Goal: Transaction & Acquisition: Purchase product/service

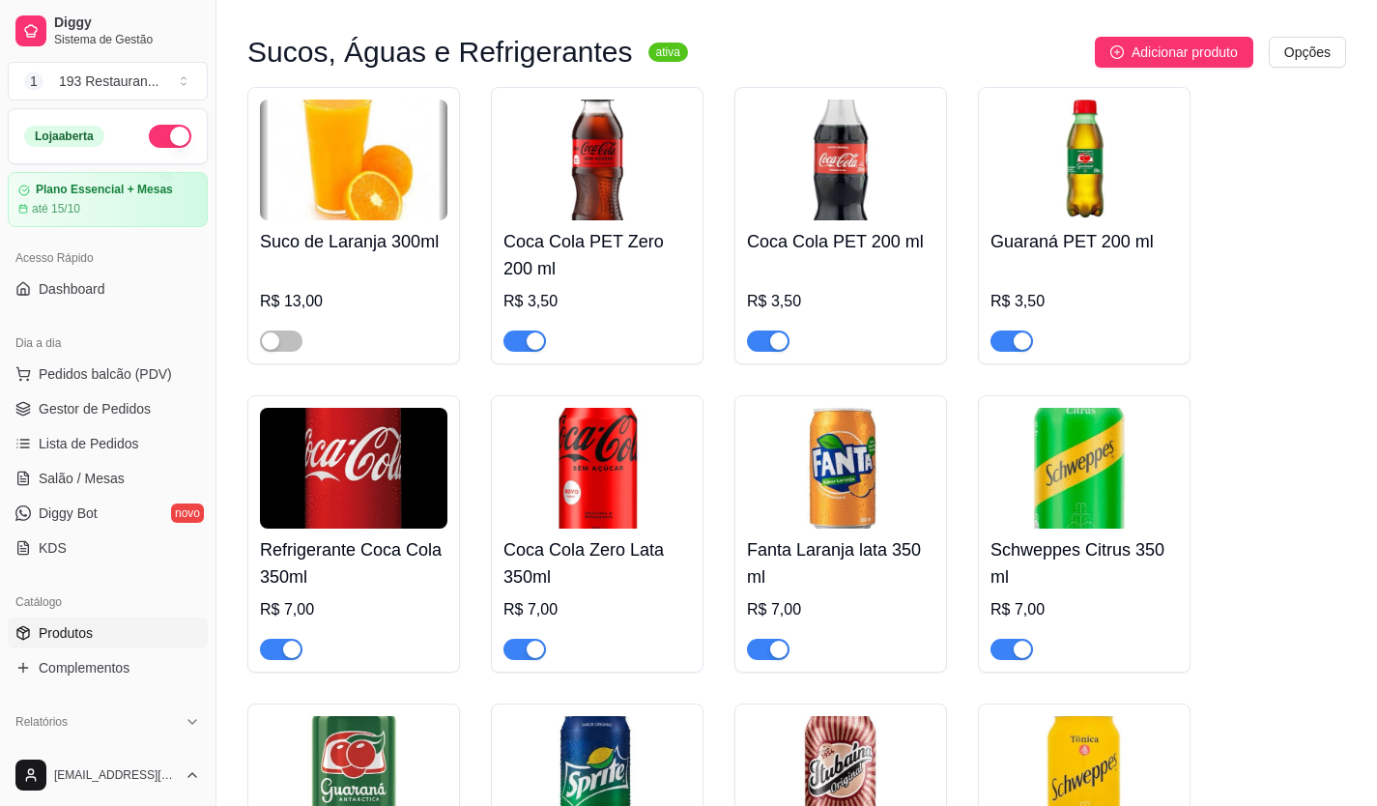
scroll to position [97, 0]
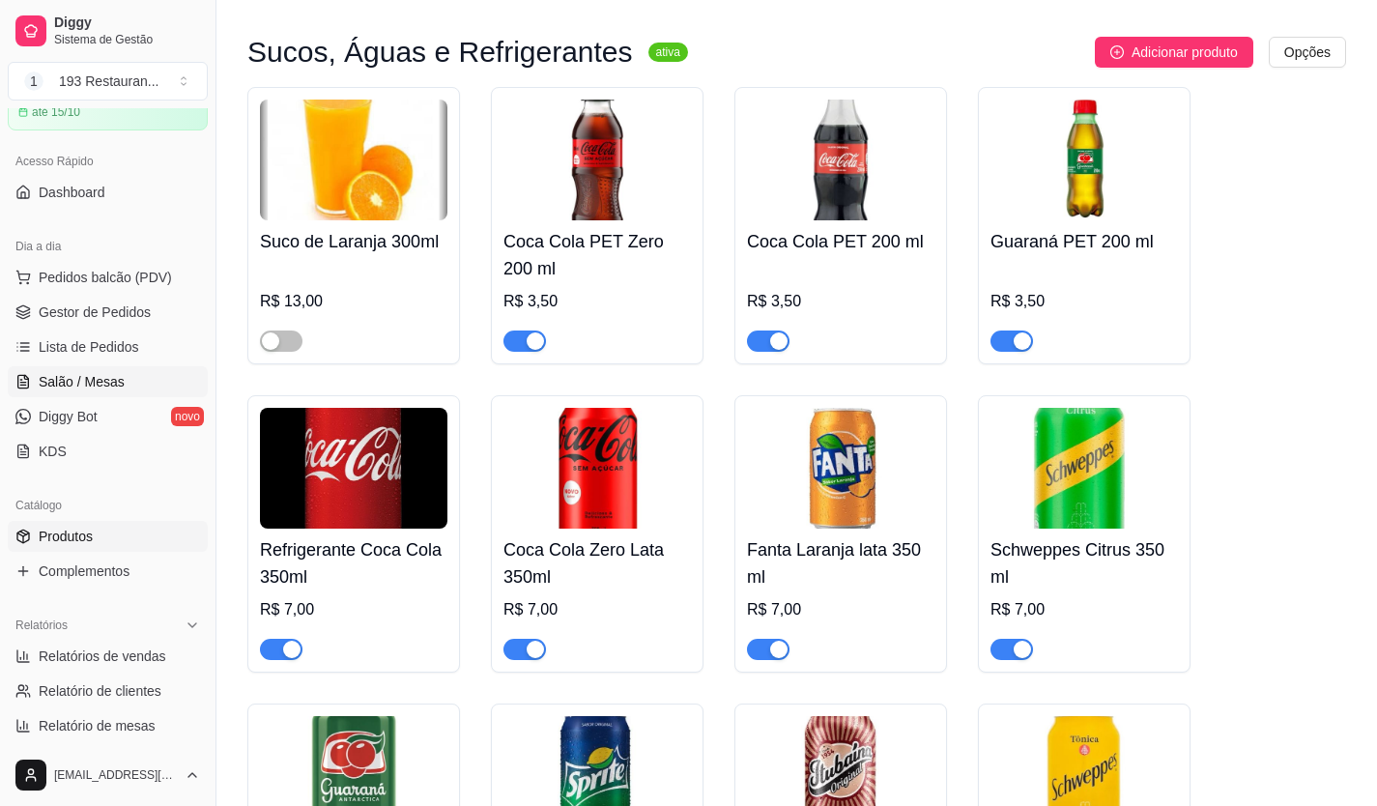
click at [73, 380] on span "Salão / Mesas" at bounding box center [82, 381] width 86 height 19
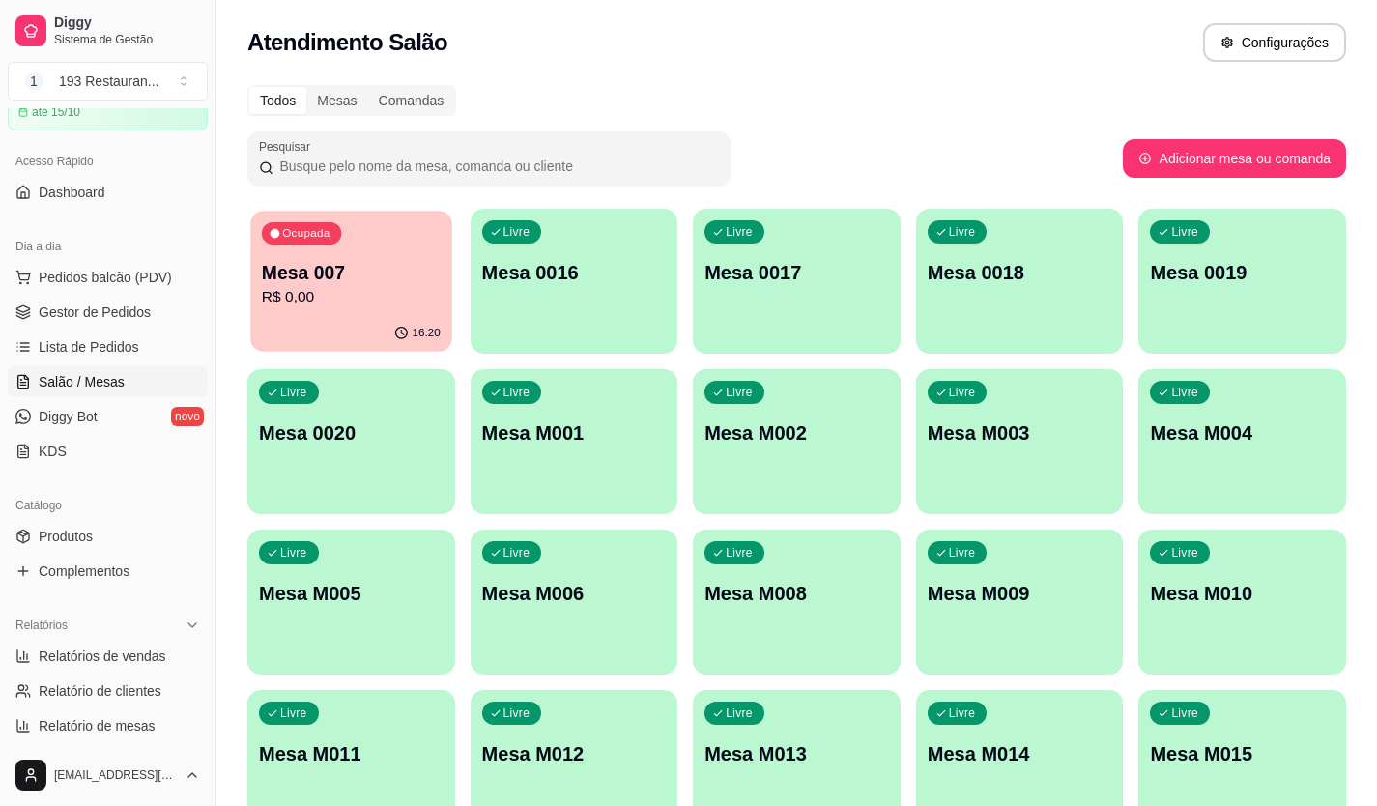
click at [331, 293] on p "R$ 0,00" at bounding box center [351, 297] width 179 height 22
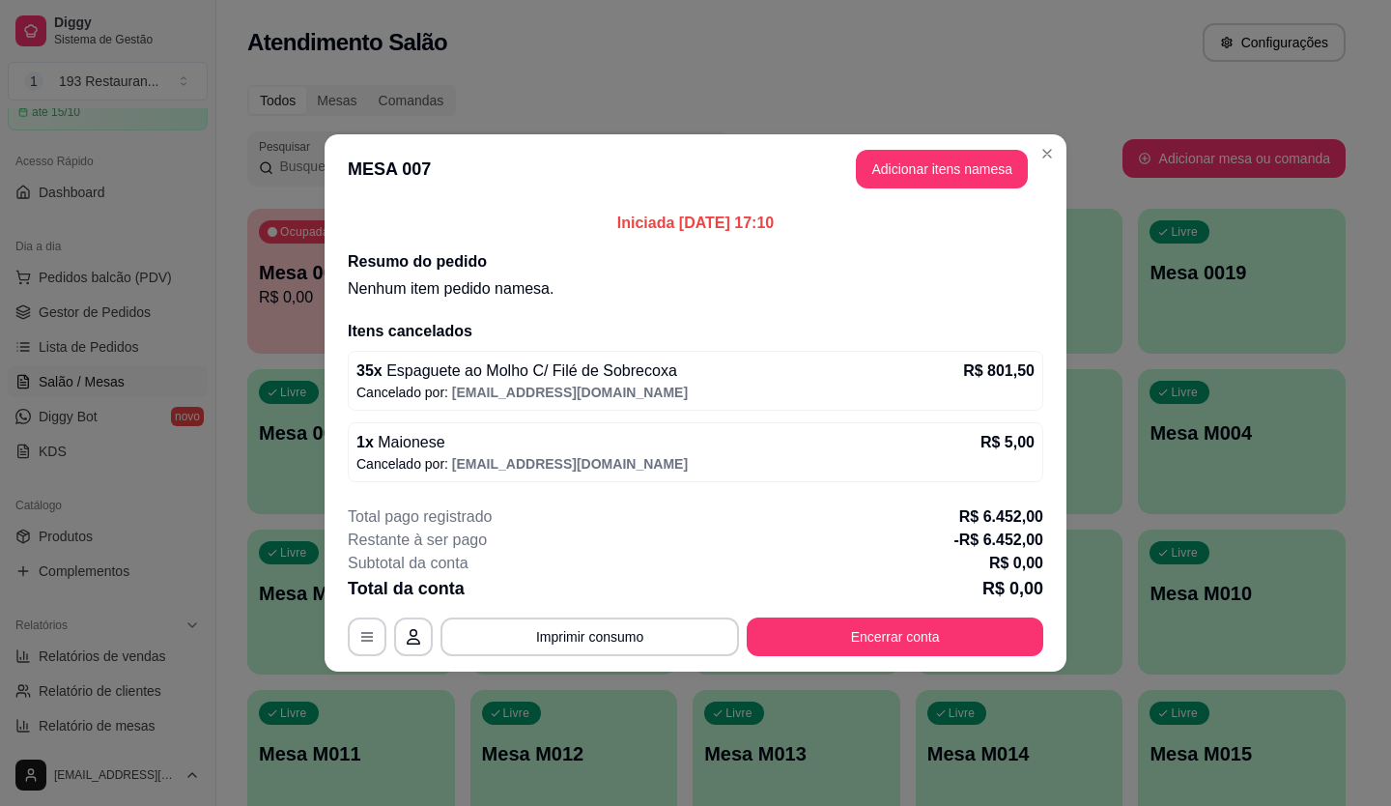
click at [905, 633] on button "Encerrar conta" at bounding box center [895, 636] width 297 height 39
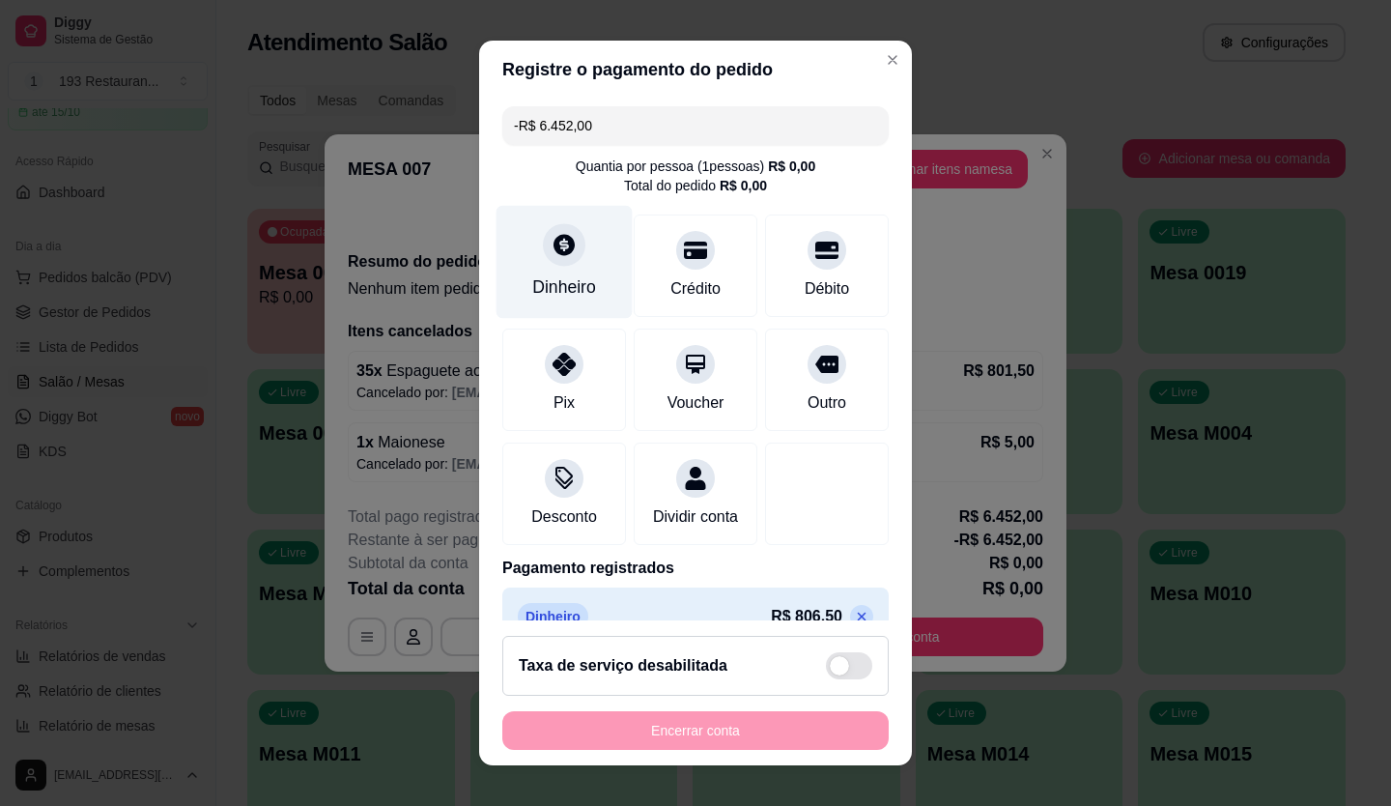
click at [532, 280] on div "Dinheiro" at bounding box center [564, 286] width 64 height 25
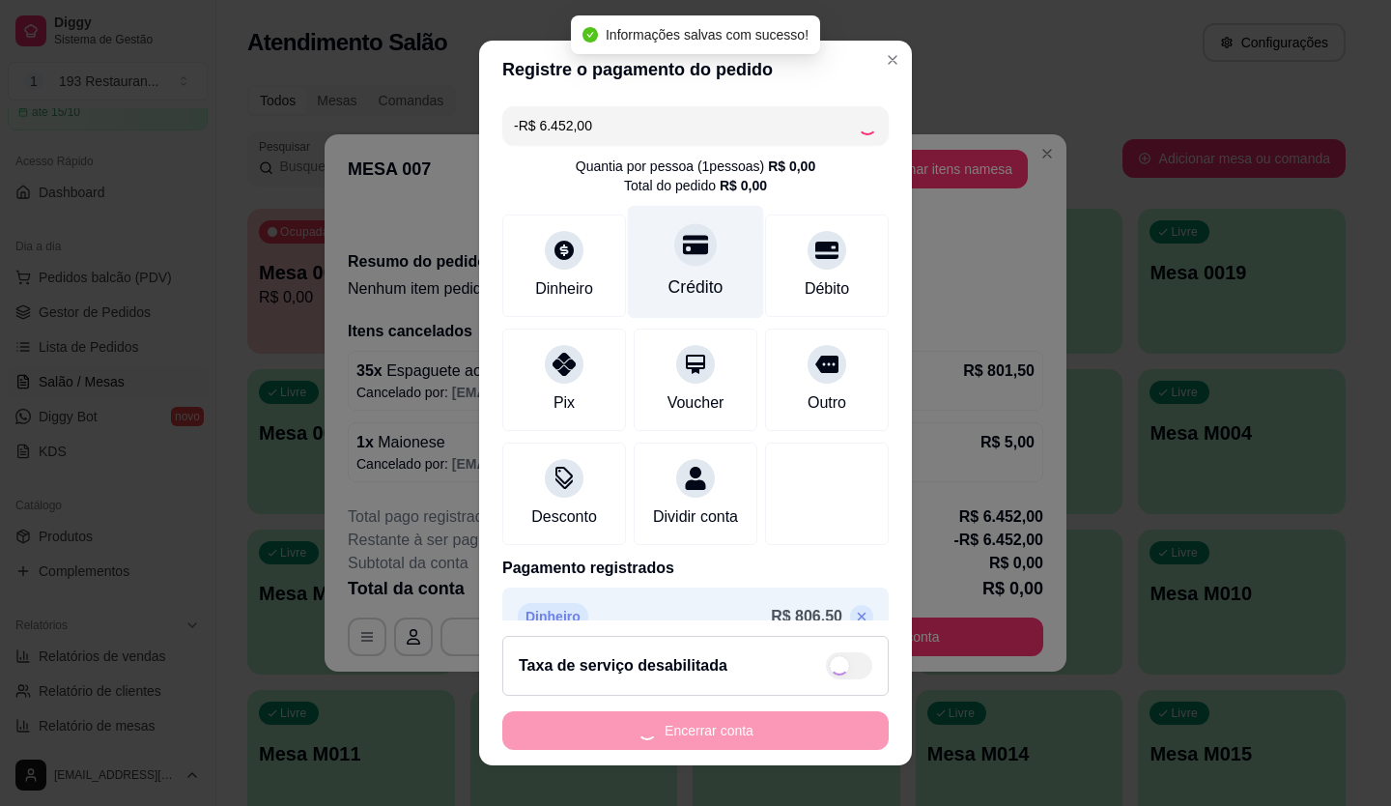
type input "-R$ 12.904,00"
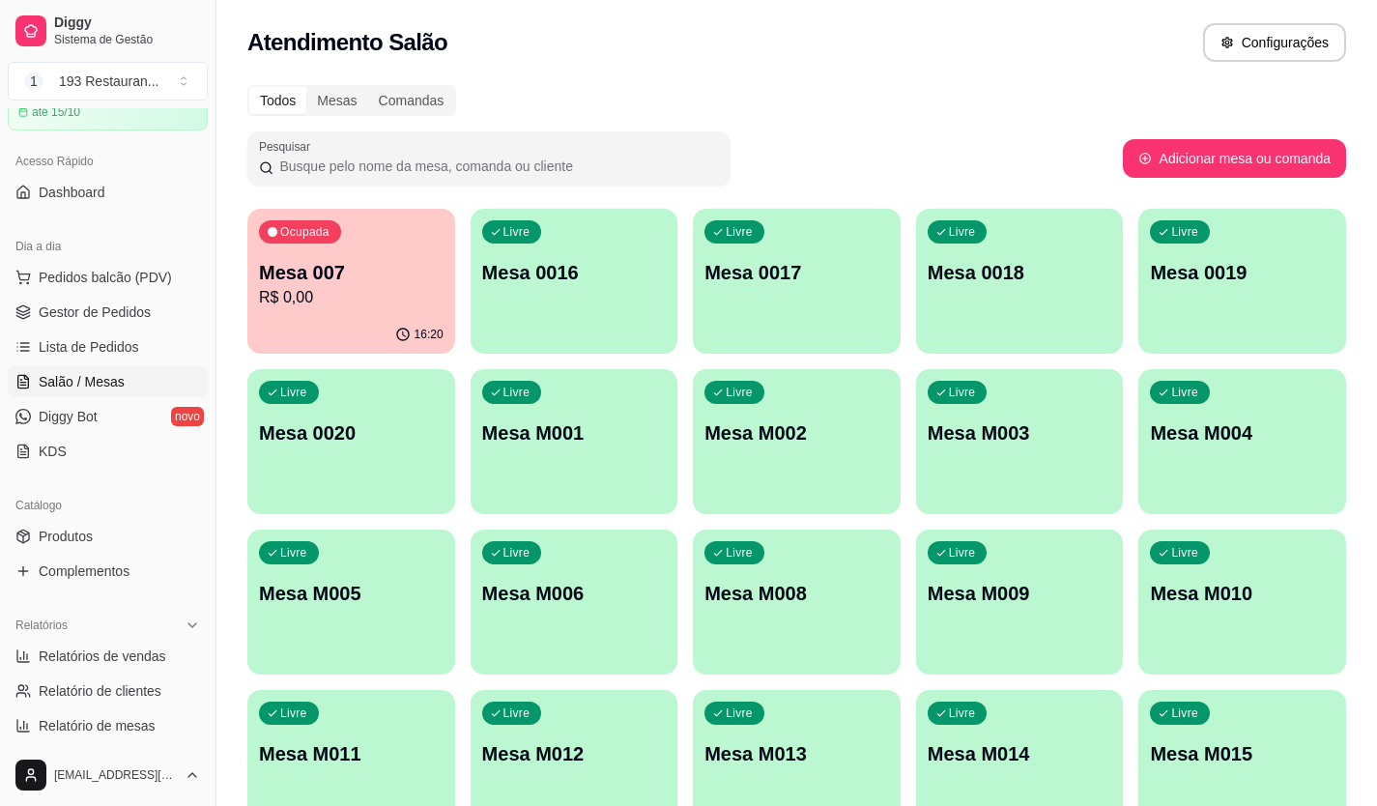
click at [319, 295] on p "R$ 0,00" at bounding box center [351, 297] width 185 height 23
click at [88, 358] on div "Diggy Sistema de Gestão 1 193 Restauran ... Loja aberta Plano Essencial + Mesas…" at bounding box center [688, 456] width 1377 height 913
click at [103, 284] on span "Pedidos balcão (PDV)" at bounding box center [105, 277] width 133 height 19
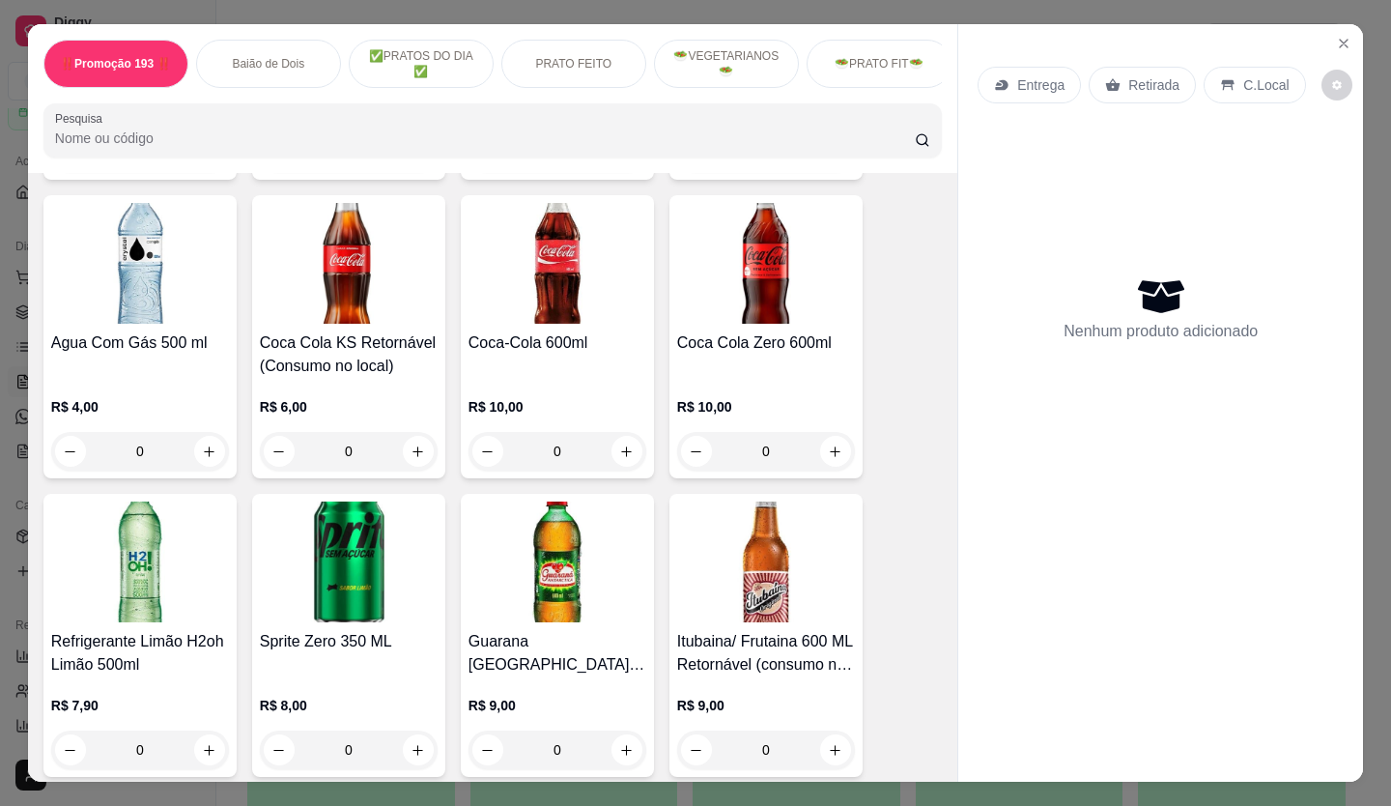
scroll to position [6314, 0]
click at [194, 435] on button "increase-product-quantity" at bounding box center [209, 450] width 31 height 31
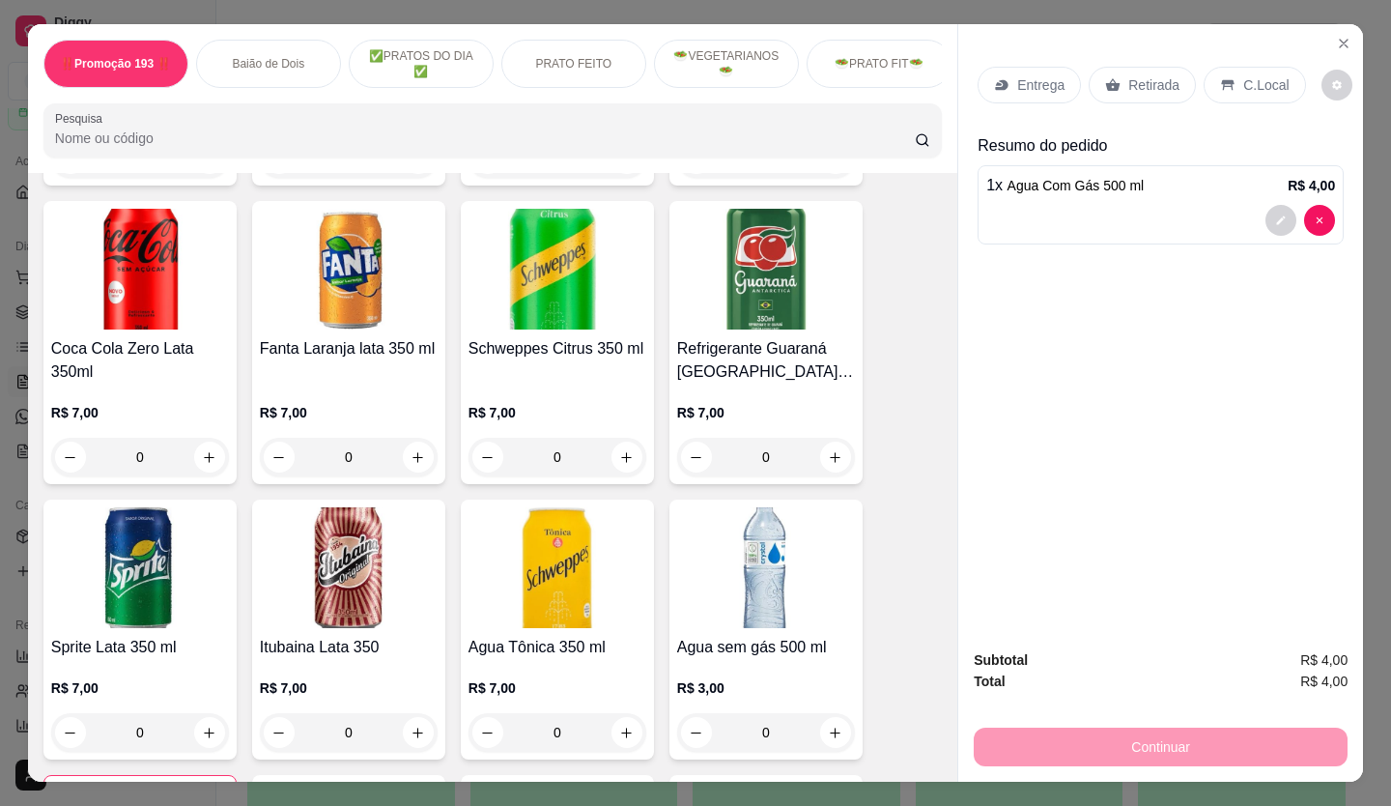
scroll to position [5734, 0]
type input "0"
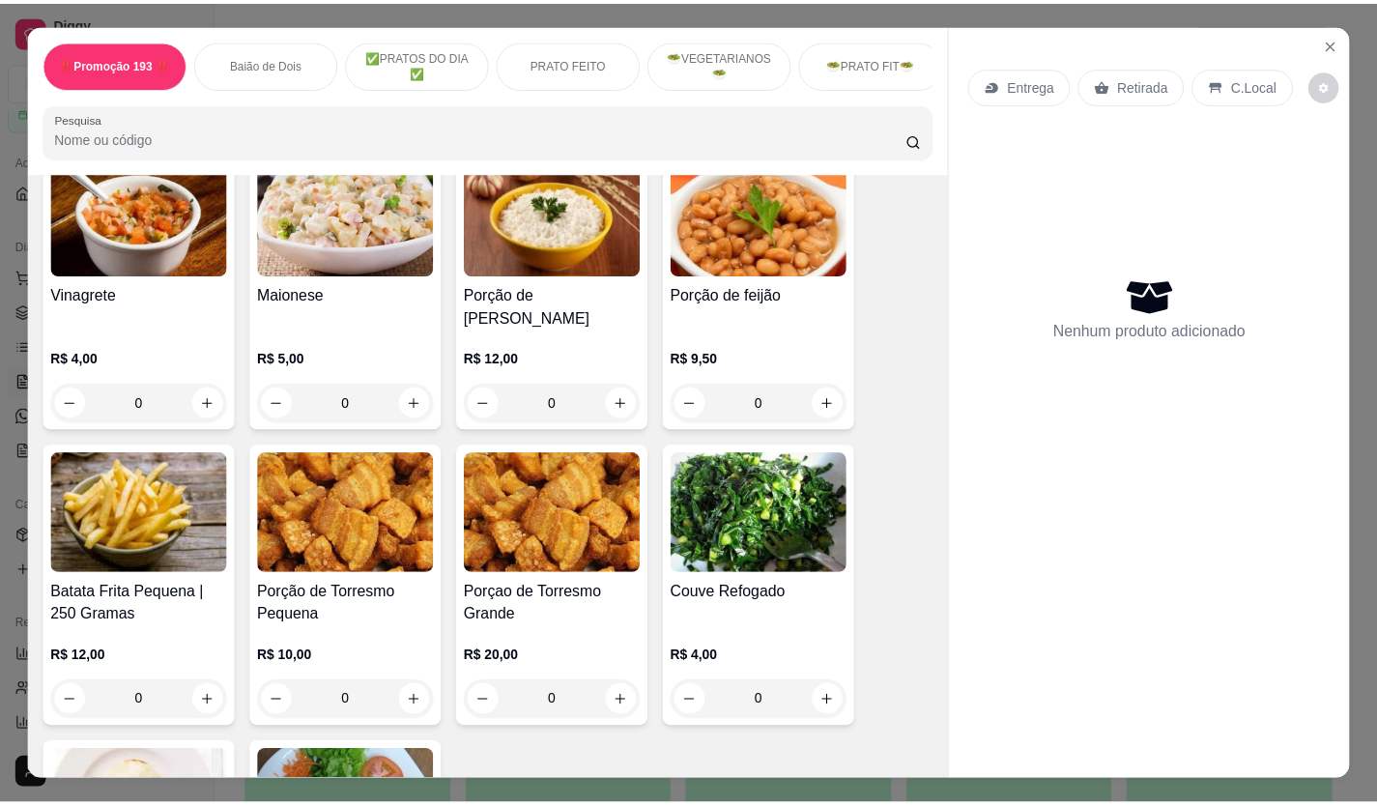
scroll to position [4189, 0]
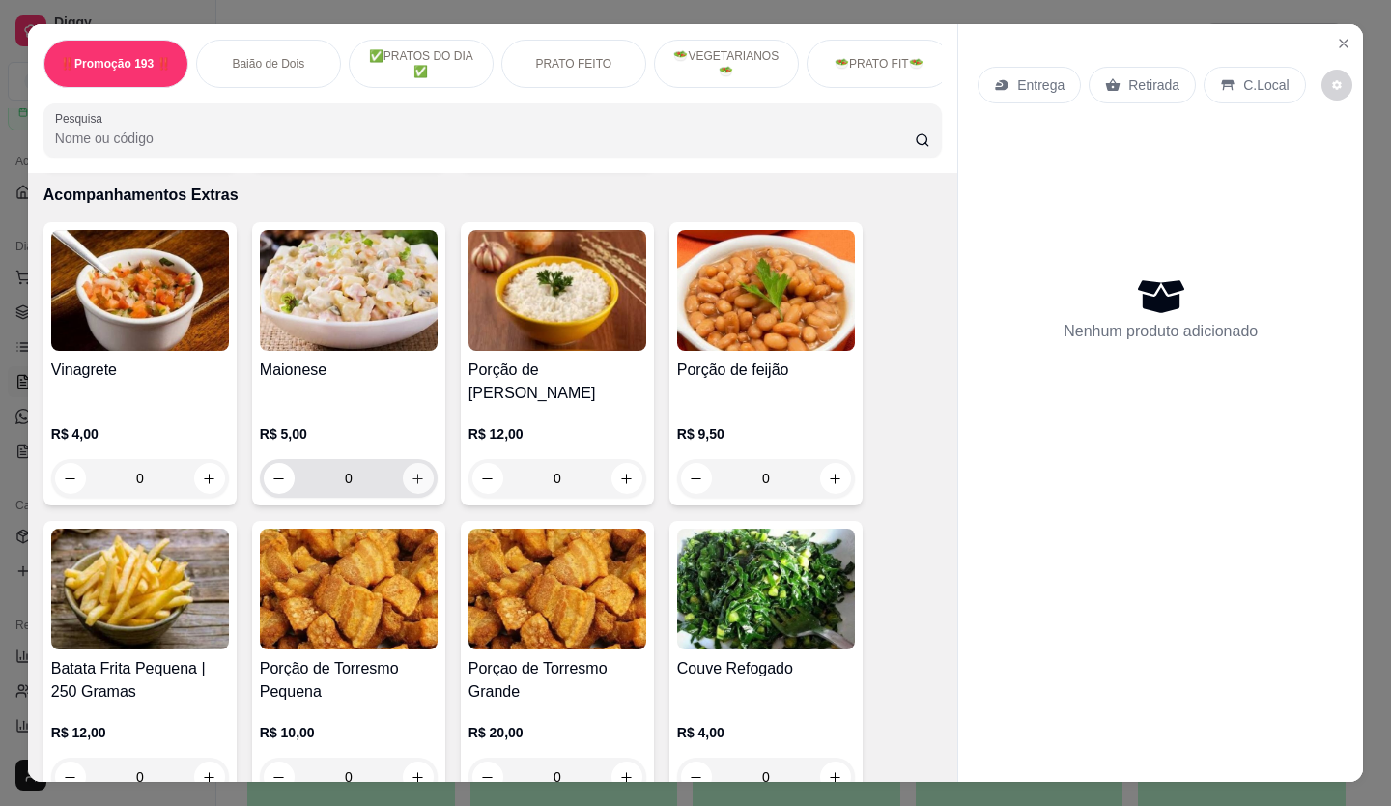
click at [423, 463] on button "increase-product-quantity" at bounding box center [418, 478] width 31 height 31
type input "1"
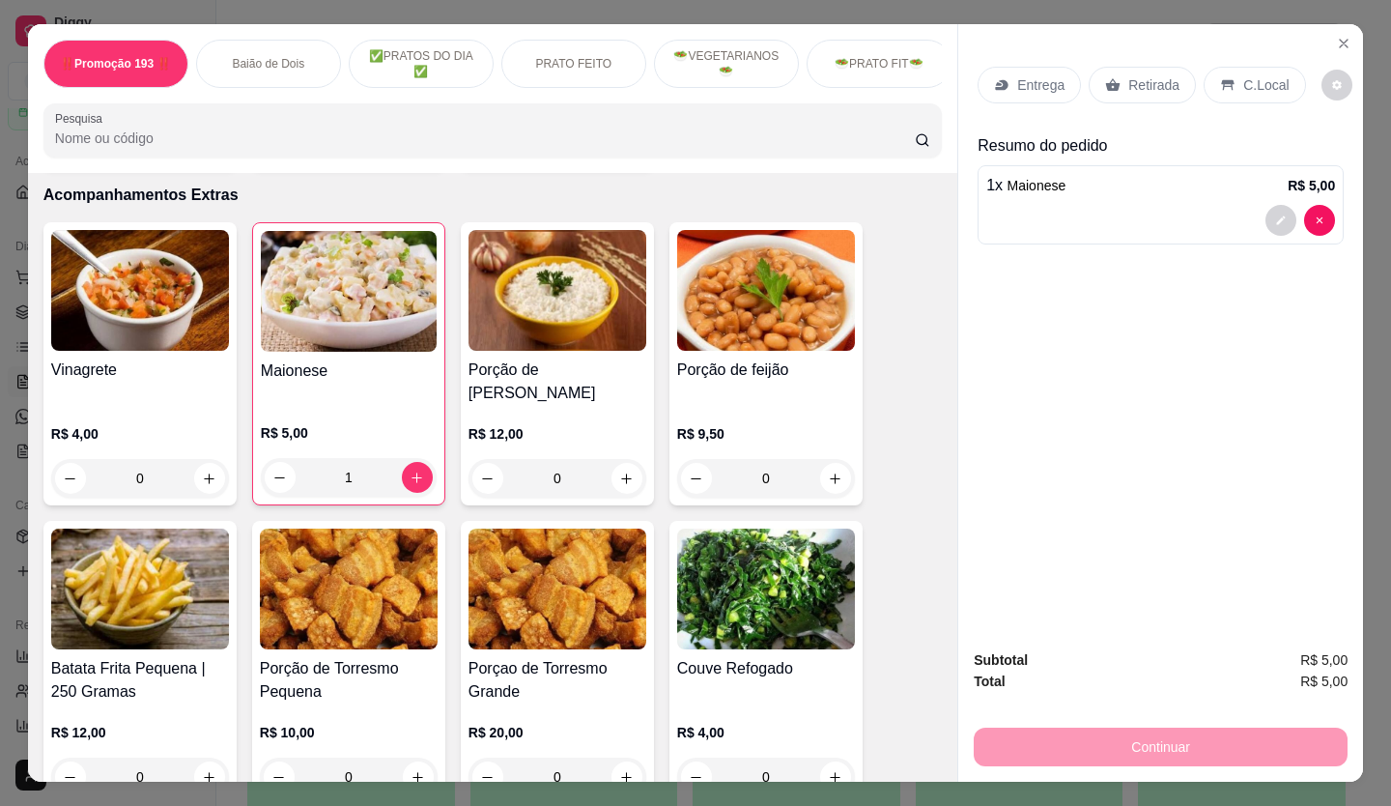
click at [1164, 78] on p "Retirada" at bounding box center [1153, 84] width 51 height 19
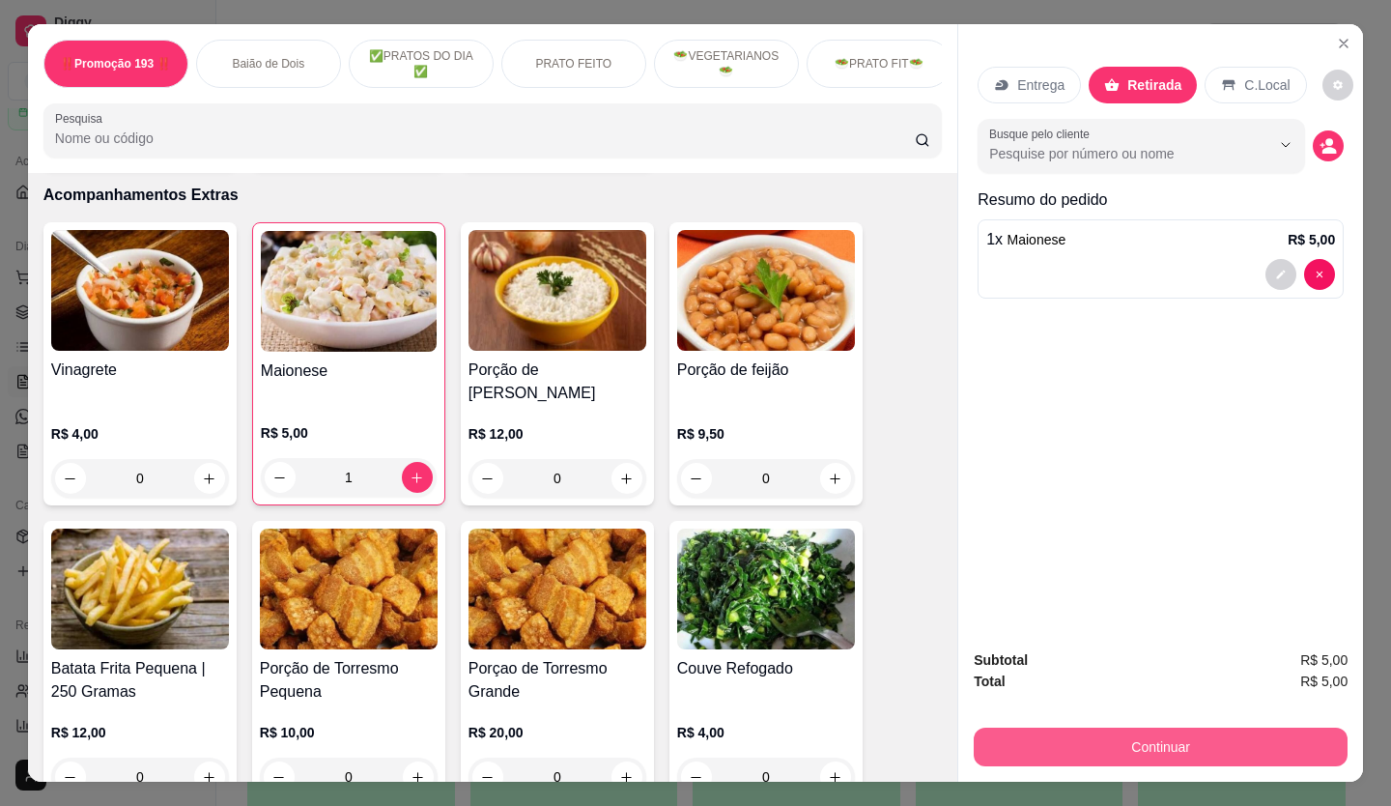
click at [1235, 748] on button "Continuar" at bounding box center [1161, 746] width 374 height 39
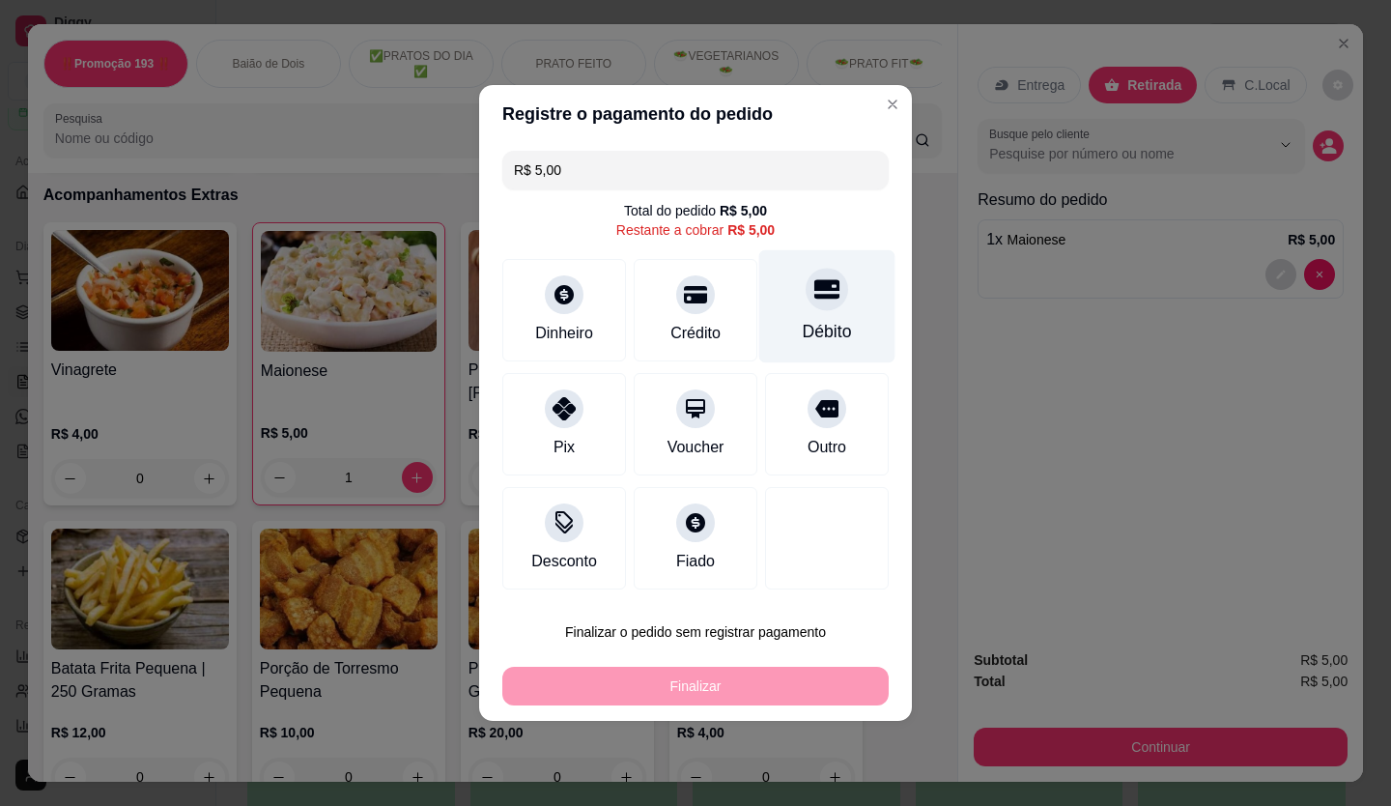
click at [785, 315] on div "Débito" at bounding box center [827, 306] width 136 height 113
type input "R$ 0,00"
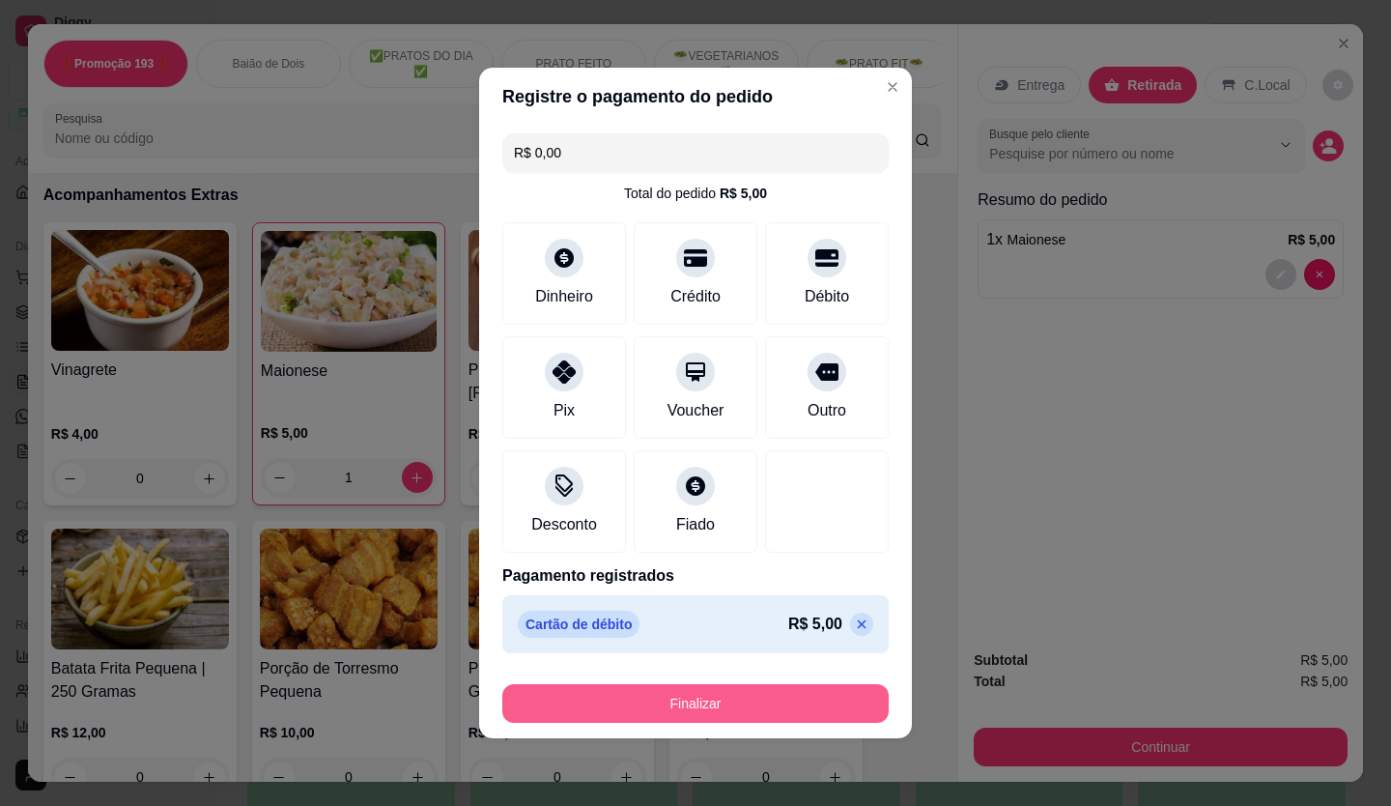
click at [705, 701] on button "Finalizar" at bounding box center [695, 703] width 386 height 39
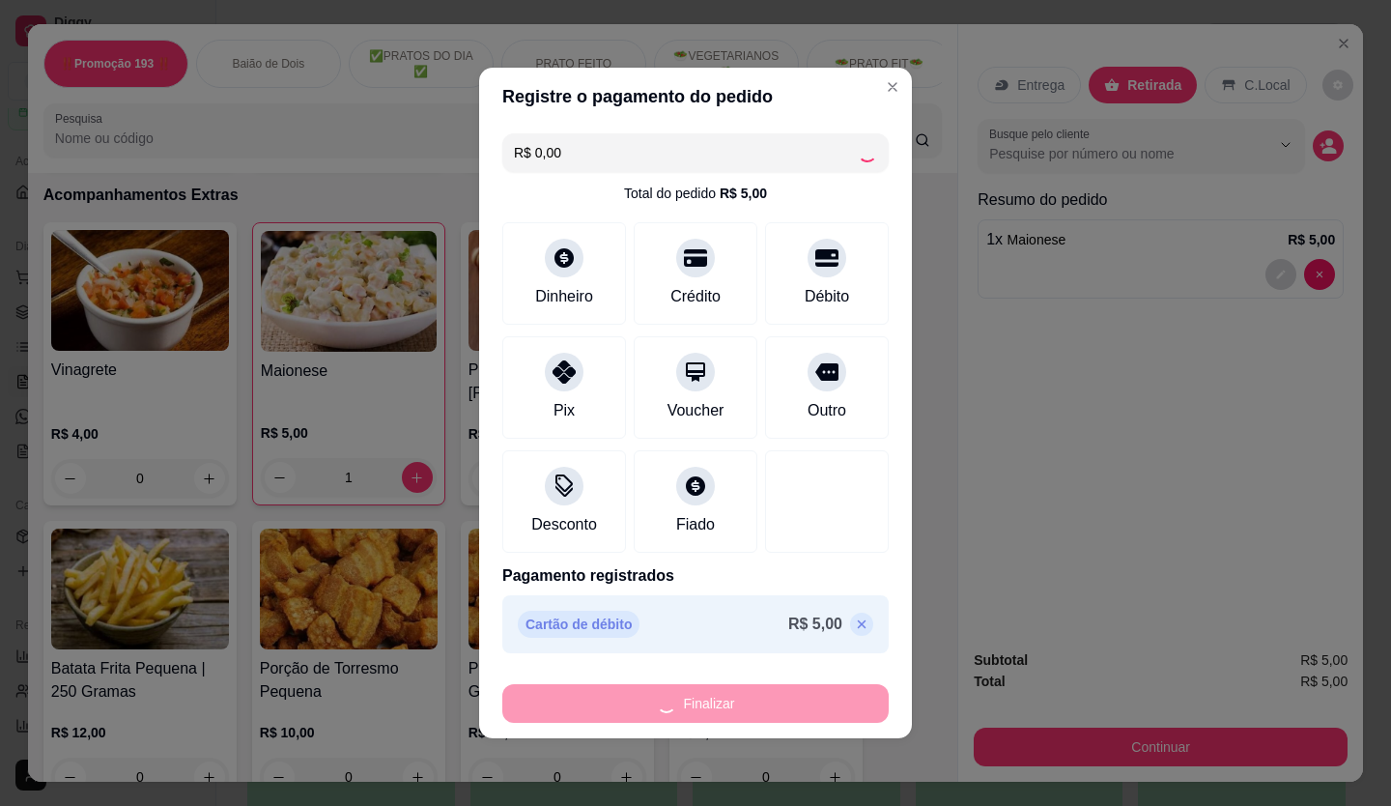
type input "0"
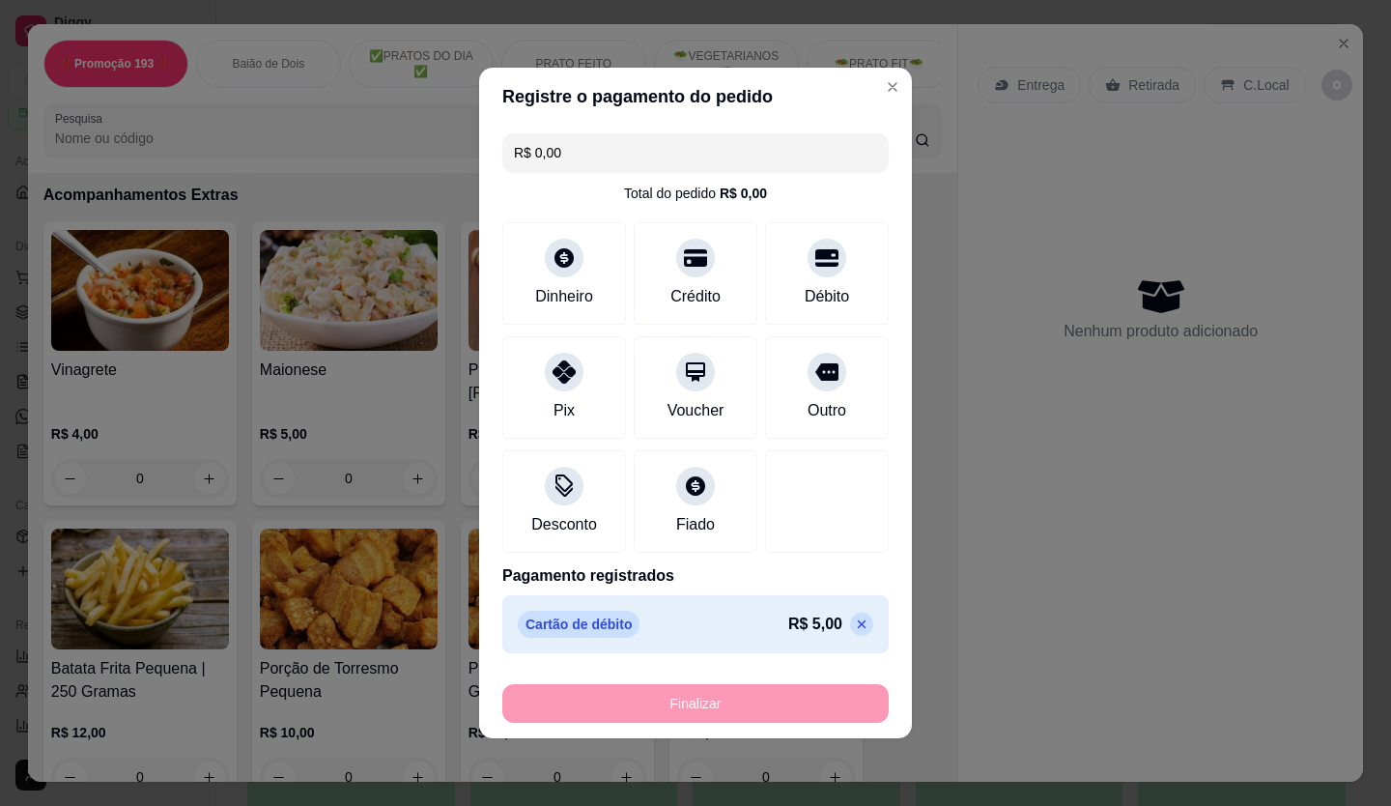
type input "-R$ 5,00"
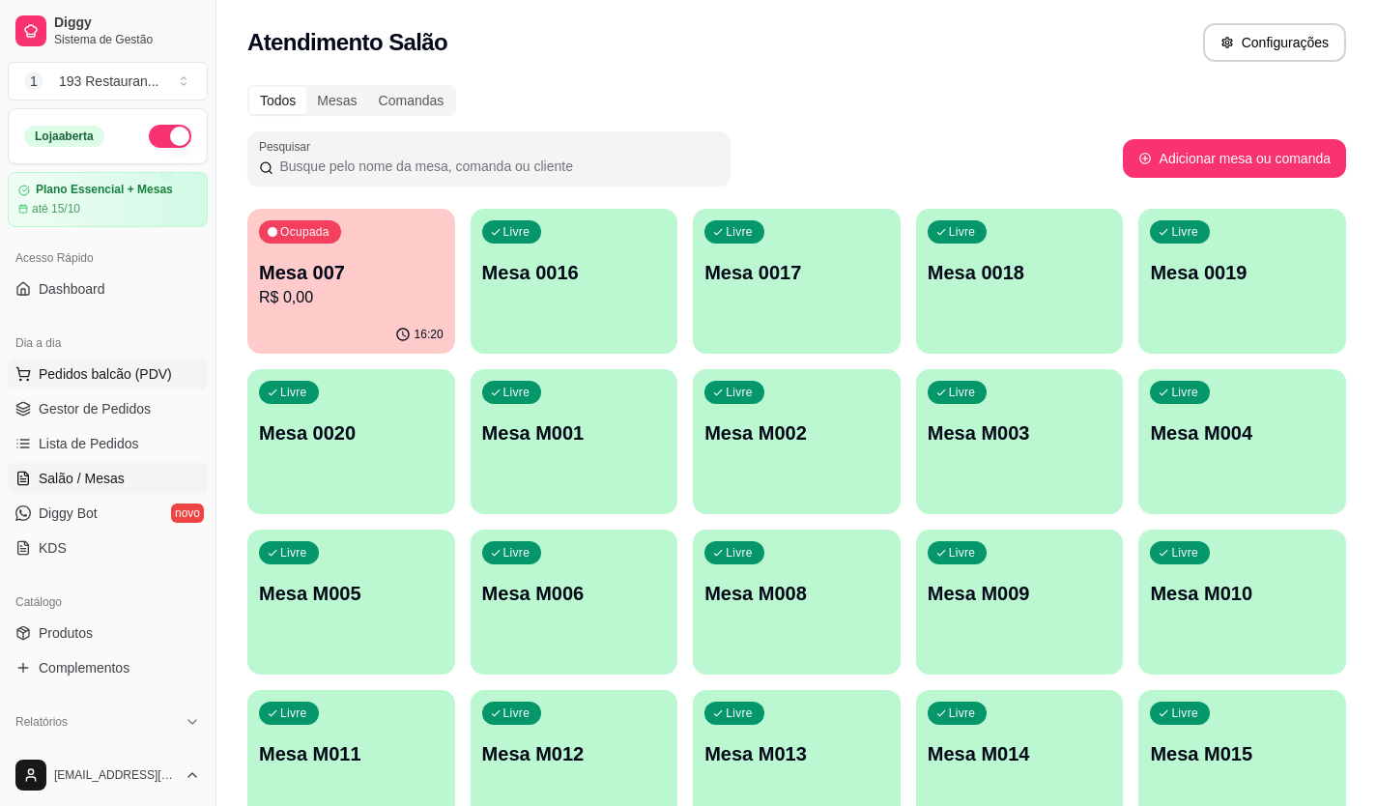
click at [144, 359] on button "Pedidos balcão (PDV)" at bounding box center [108, 373] width 200 height 31
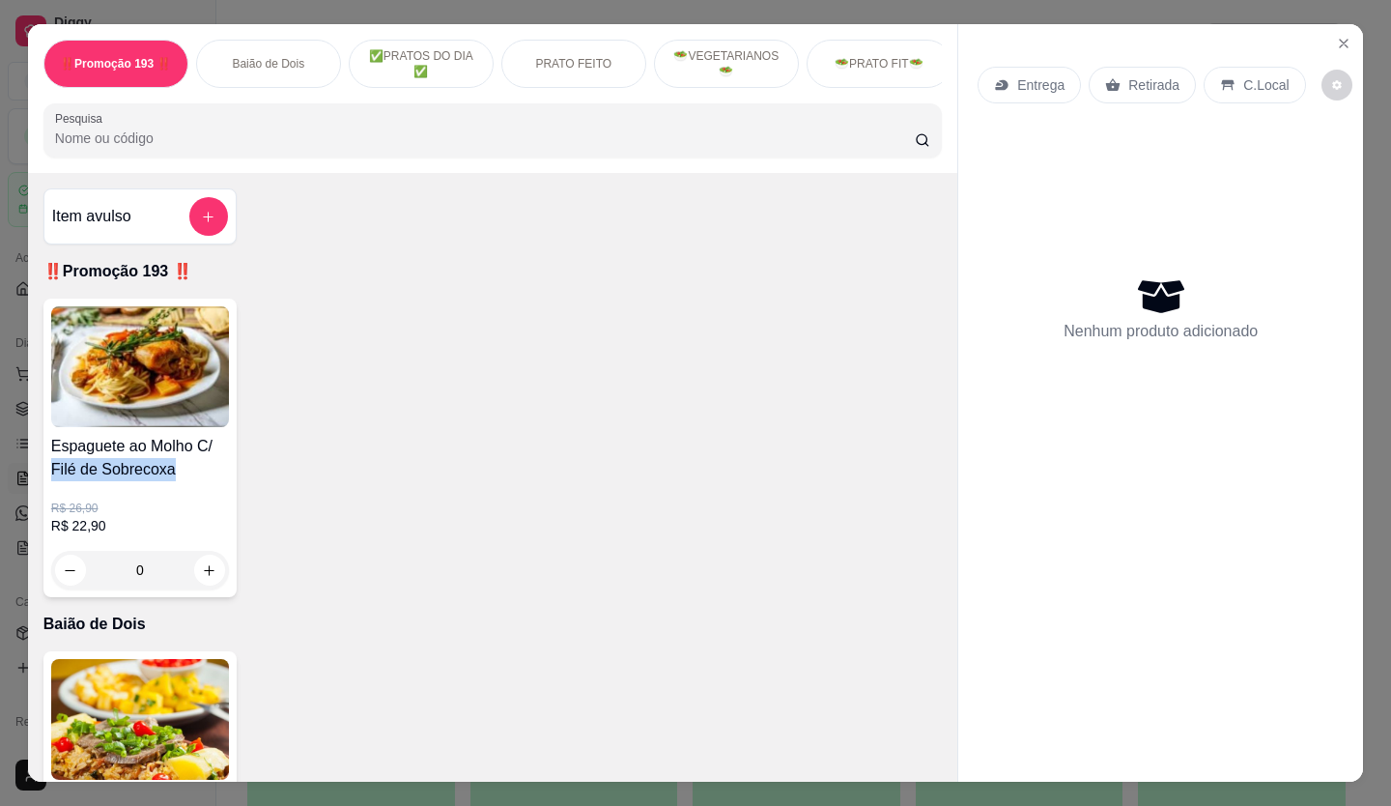
drag, startPoint x: 869, startPoint y: 440, endPoint x: 1390, endPoint y: 795, distance: 630.5
click at [804, 506] on div "Espaguete ao Molho C/ Filé de Sobrecoxa R$ 26,90 R$ 22,90 0" at bounding box center [492, 448] width 898 height 299
click at [920, 764] on div "‼️Promoção 193 ‼️ Baião de Dois ✅PRATOS DO DIA ✅ PRATO FEITO 🥗VEGETARIANOS🥗 🥗PR…" at bounding box center [695, 403] width 1391 height 806
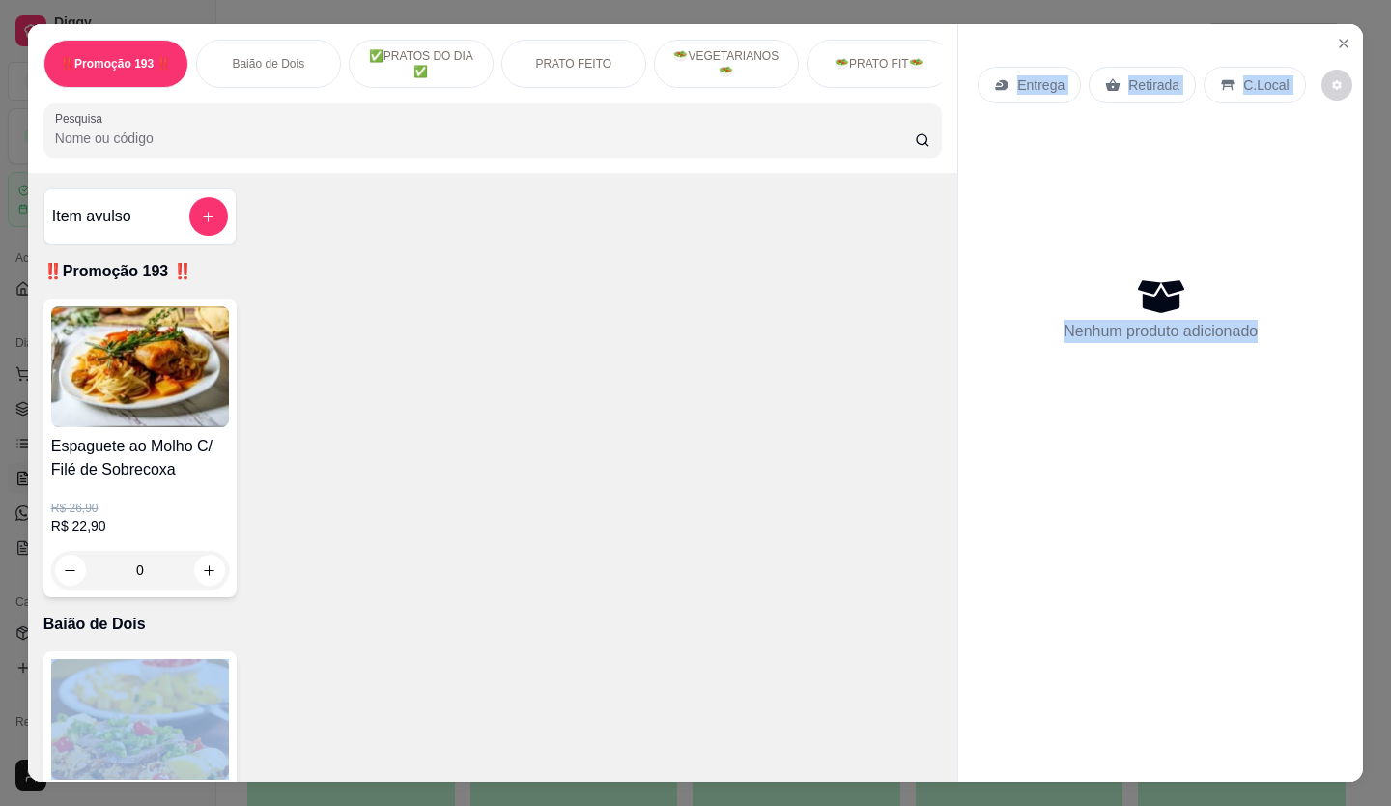
scroll to position [4, 0]
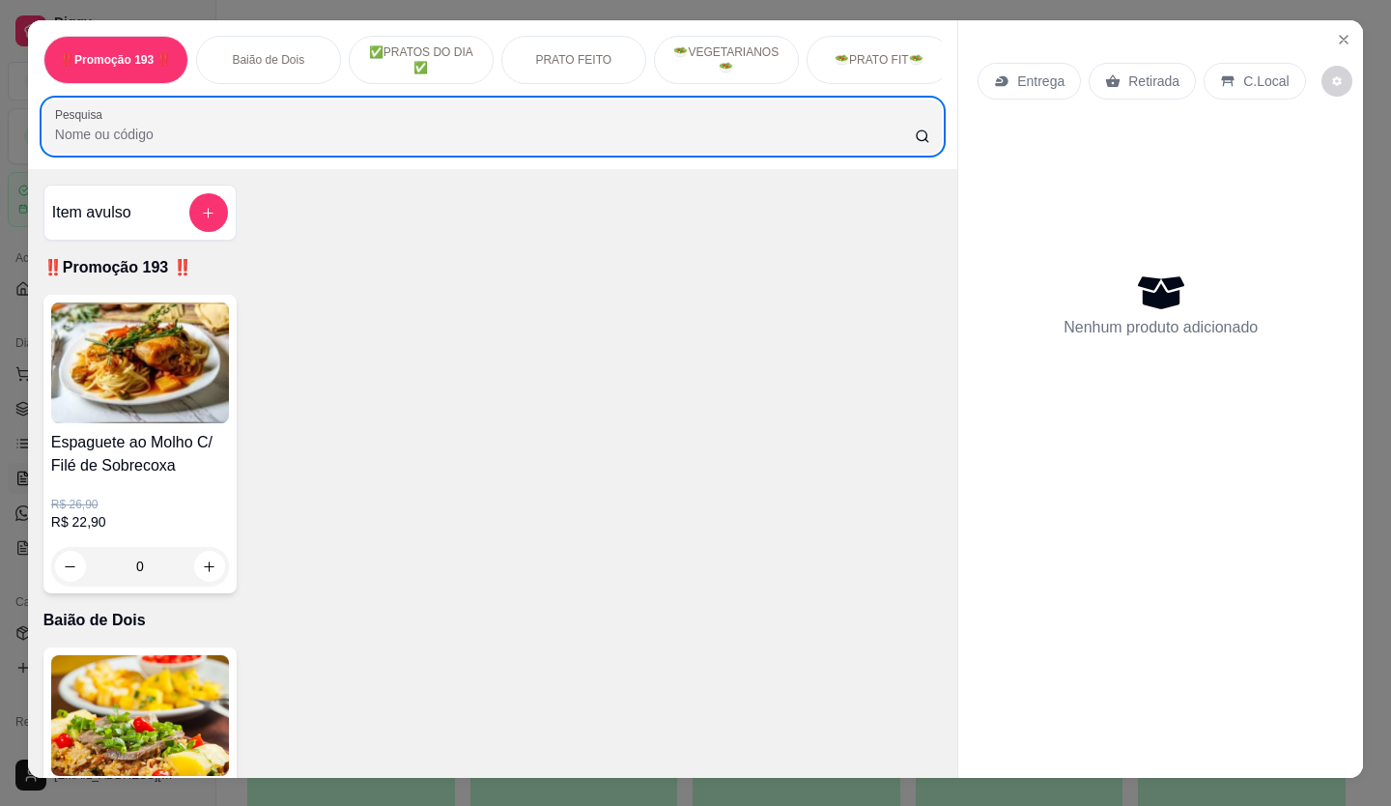
type input "."
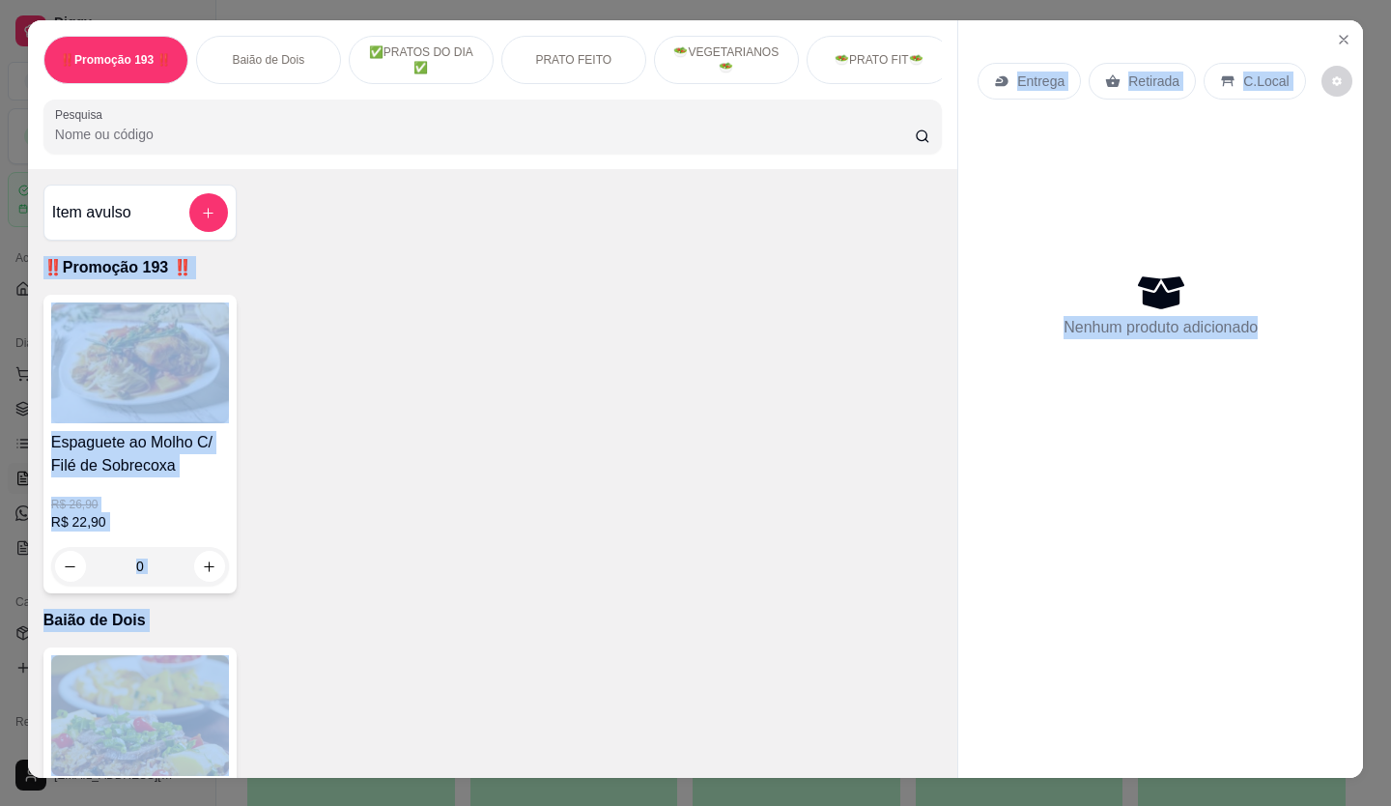
drag, startPoint x: 1271, startPoint y: 386, endPoint x: 411, endPoint y: 329, distance: 862.6
click at [423, 260] on div "‼️Promoção 193 ‼️ Baião de Dois ✅PRATOS DO DIA ✅ PRATO FEITO 🥗VEGETARIANOS🥗 🥗PR…" at bounding box center [695, 398] width 1335 height 757
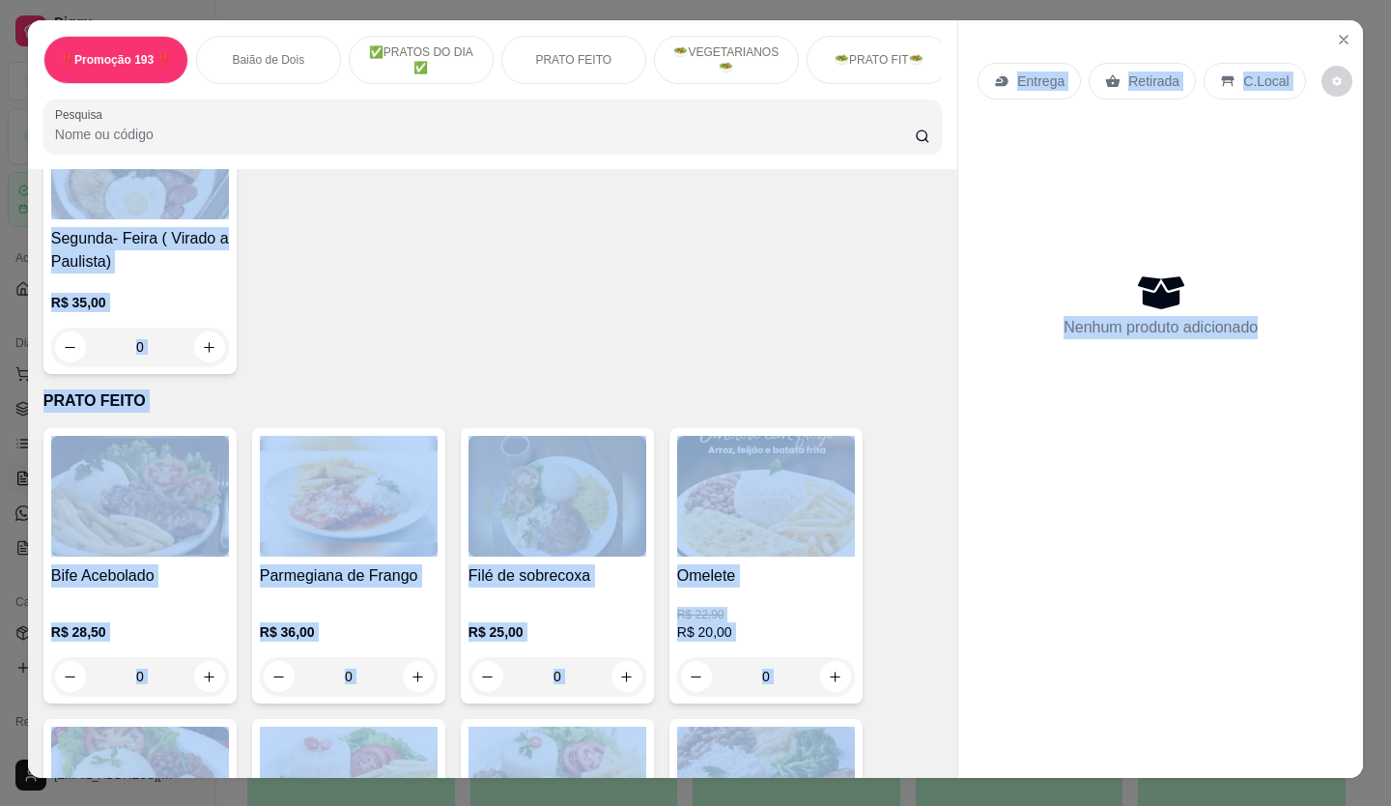
scroll to position [966, 0]
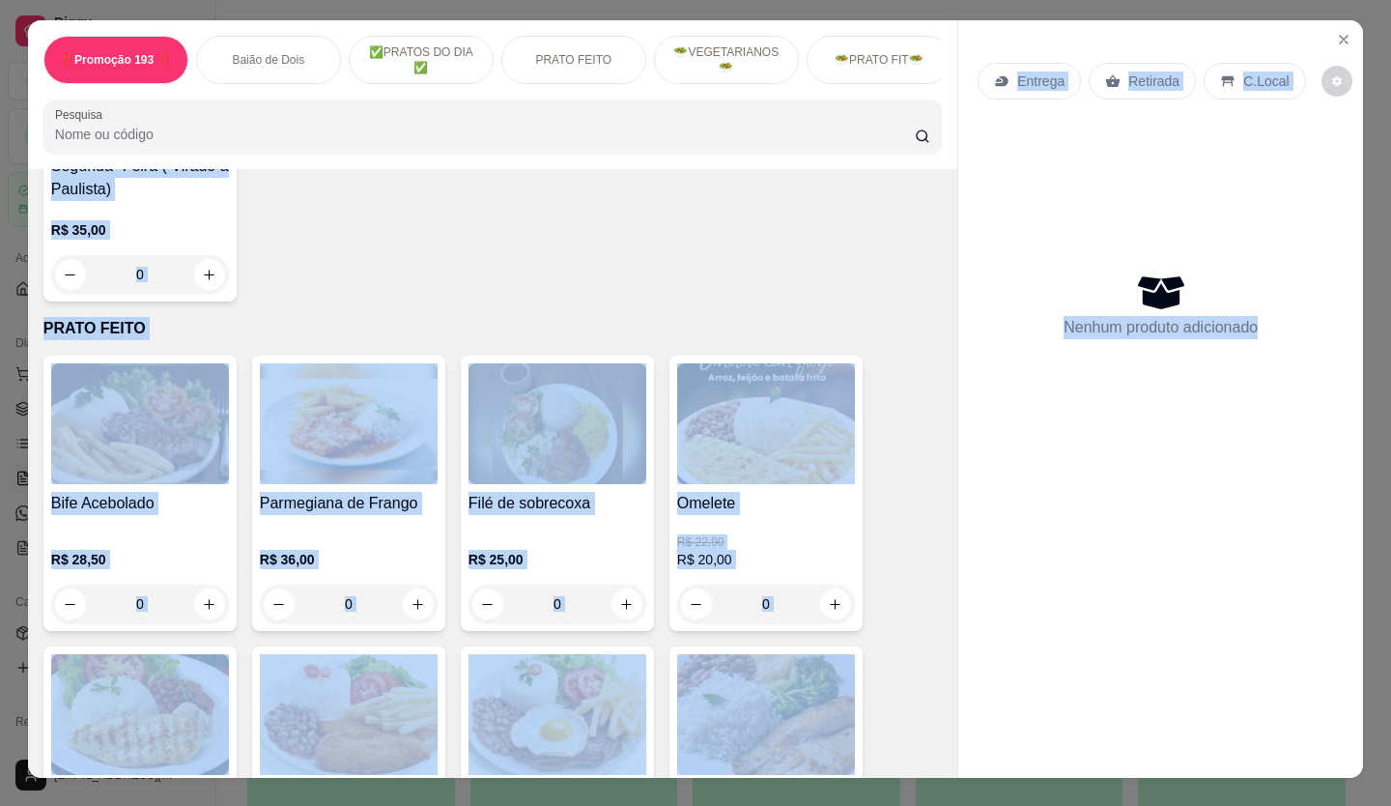
drag, startPoint x: 438, startPoint y: 329, endPoint x: 524, endPoint y: 207, distance: 149.8
click at [524, 207] on div "Segunda- Feira ( Virado a Paulista) R$ 35,00 0" at bounding box center [492, 159] width 898 height 283
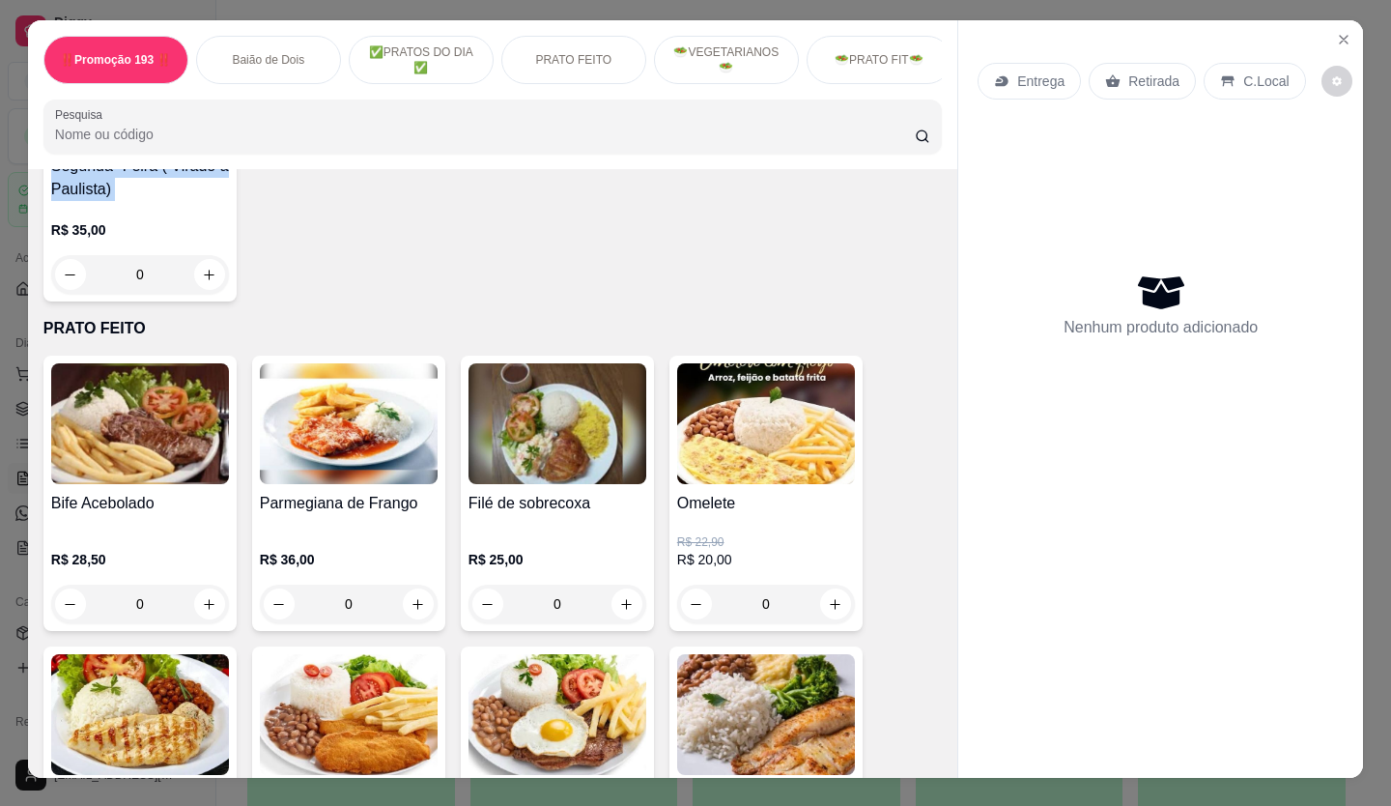
click at [524, 207] on div "Segunda- Feira ( Virado a Paulista) R$ 35,00 0" at bounding box center [492, 159] width 898 height 283
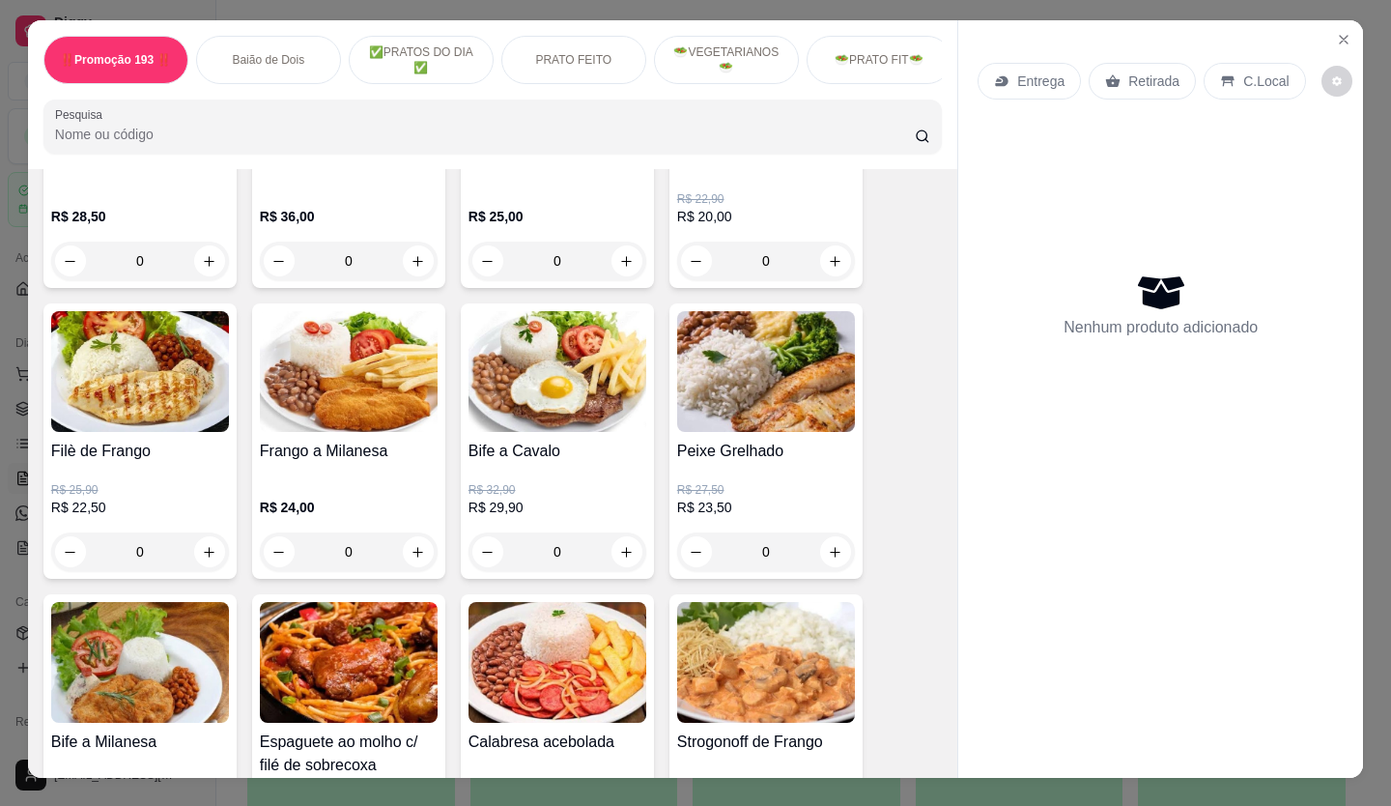
scroll to position [1352, 0]
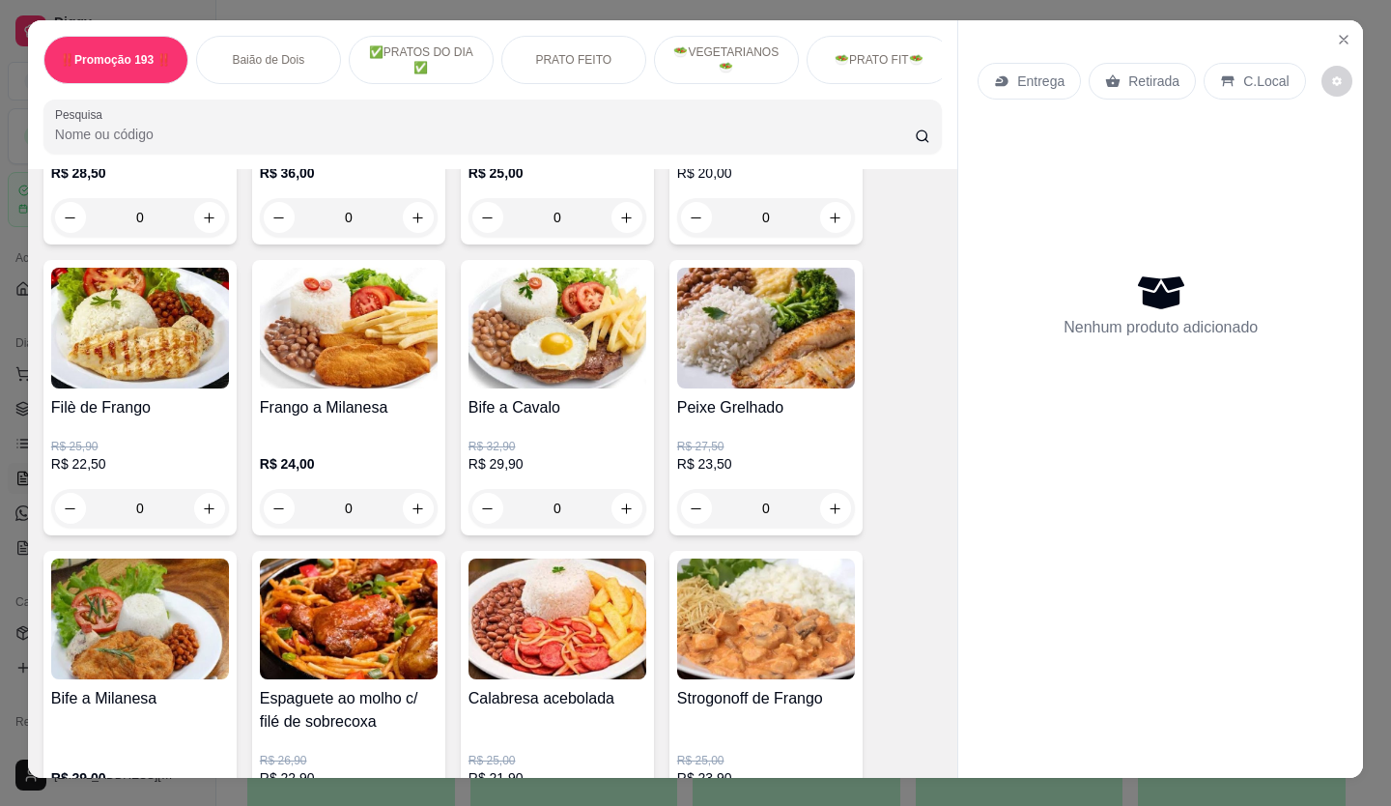
click at [166, 444] on div "R$ 25,90 R$ 22,50 0" at bounding box center [140, 473] width 178 height 108
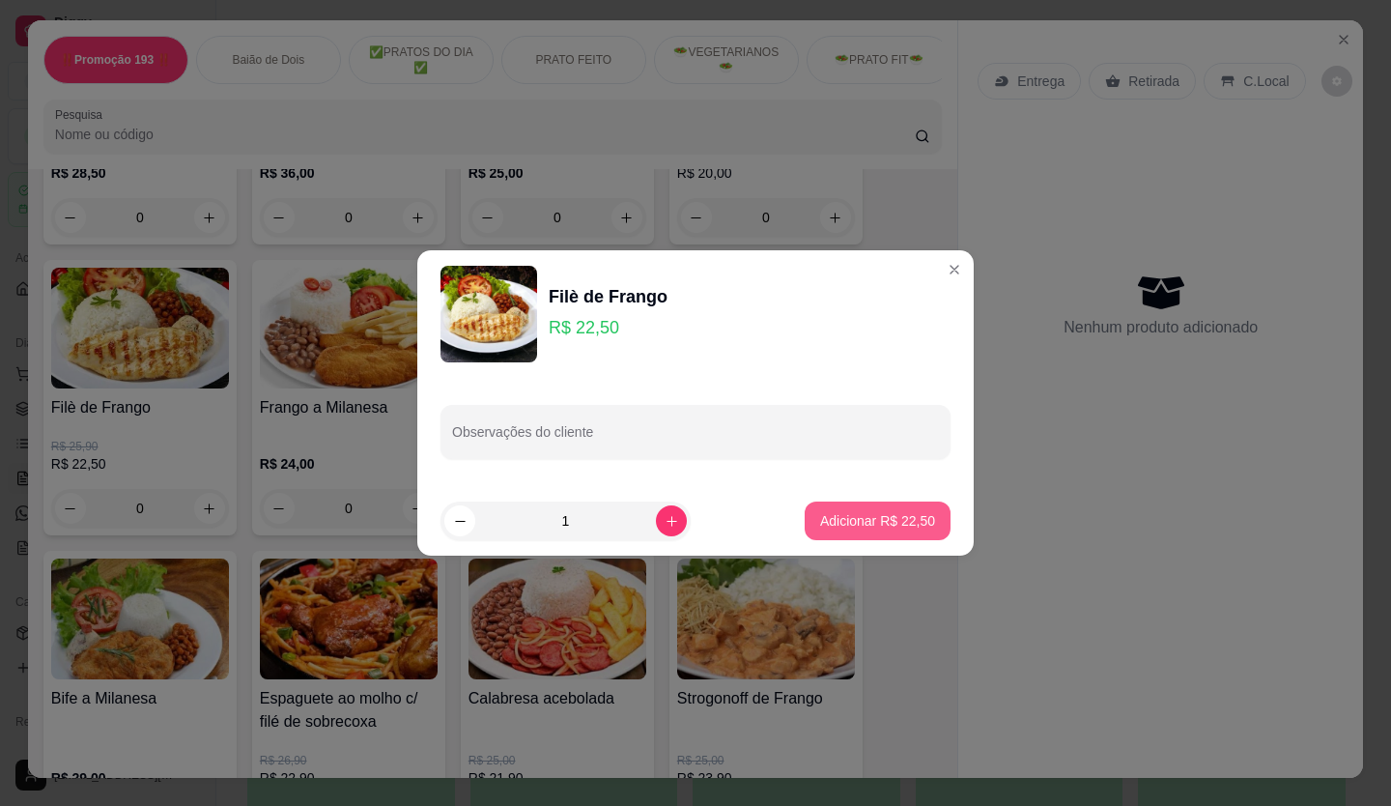
click at [872, 518] on p "Adicionar R$ 22,50" at bounding box center [877, 520] width 115 height 19
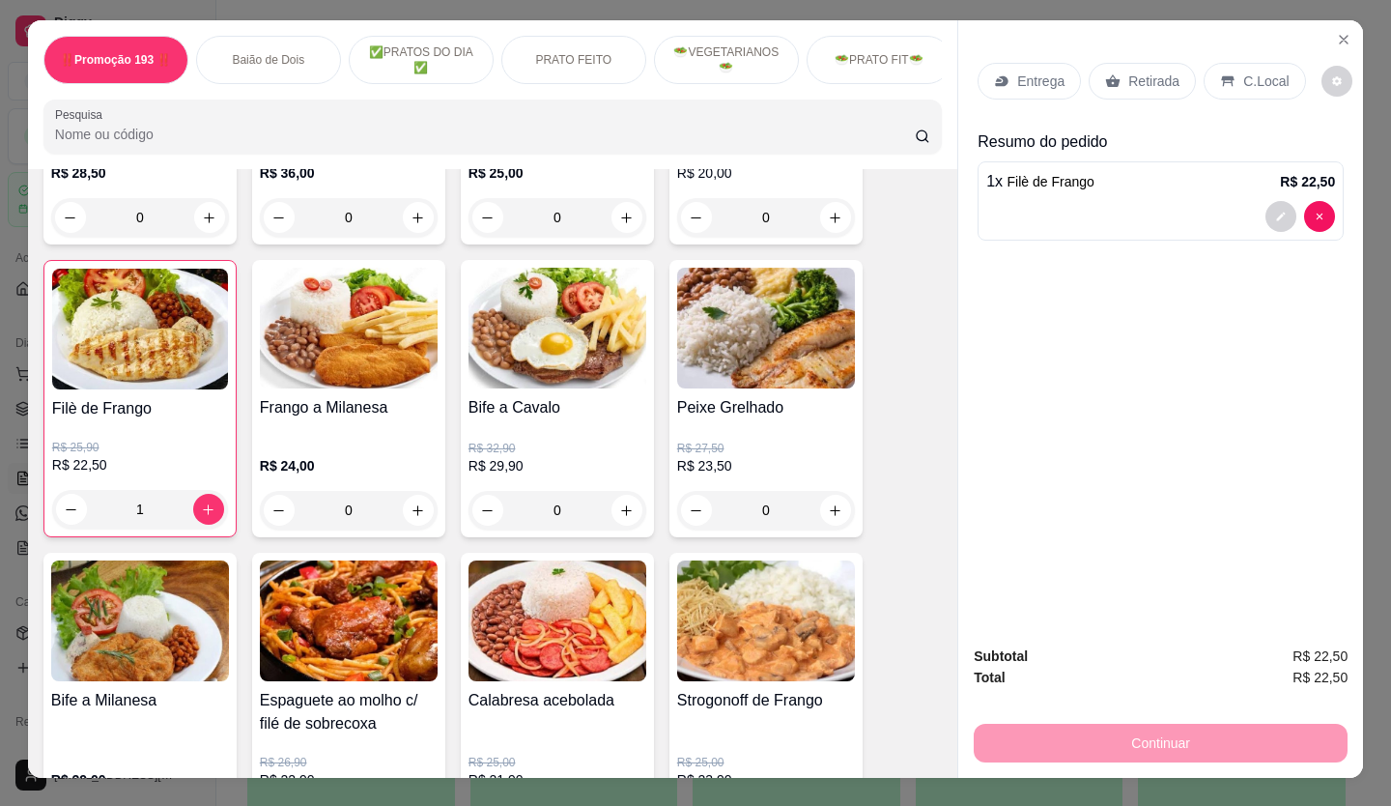
type input "1"
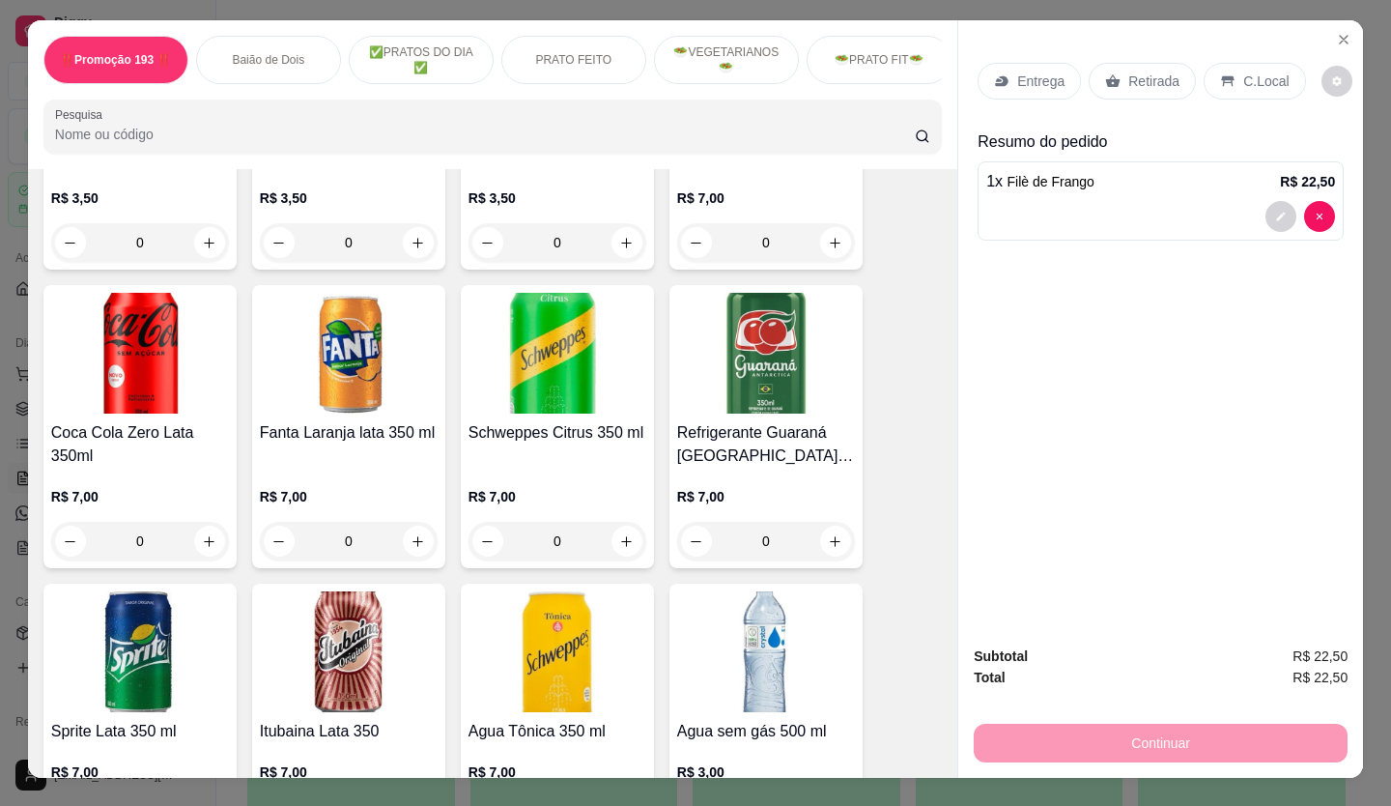
scroll to position [5796, 0]
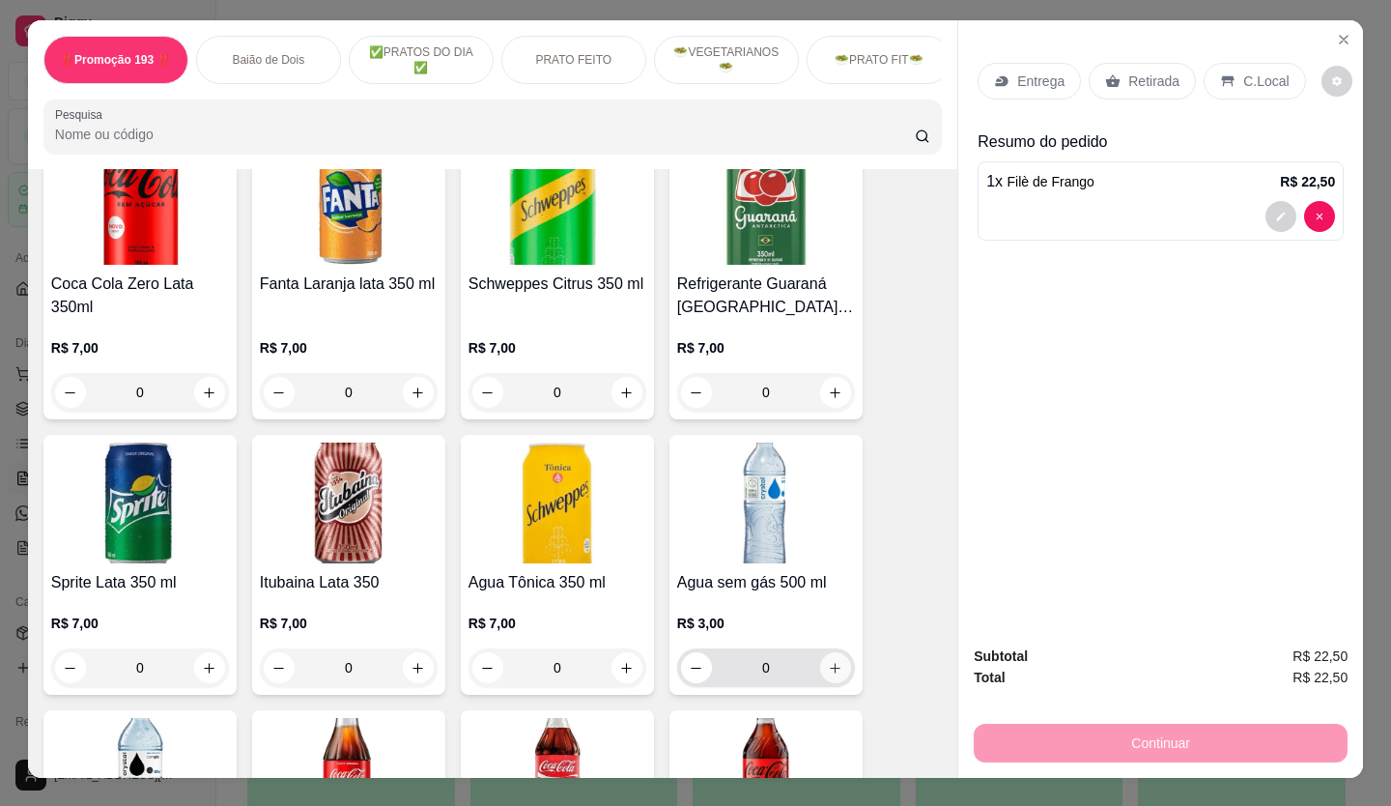
click at [822, 652] on button "increase-product-quantity" at bounding box center [835, 667] width 31 height 31
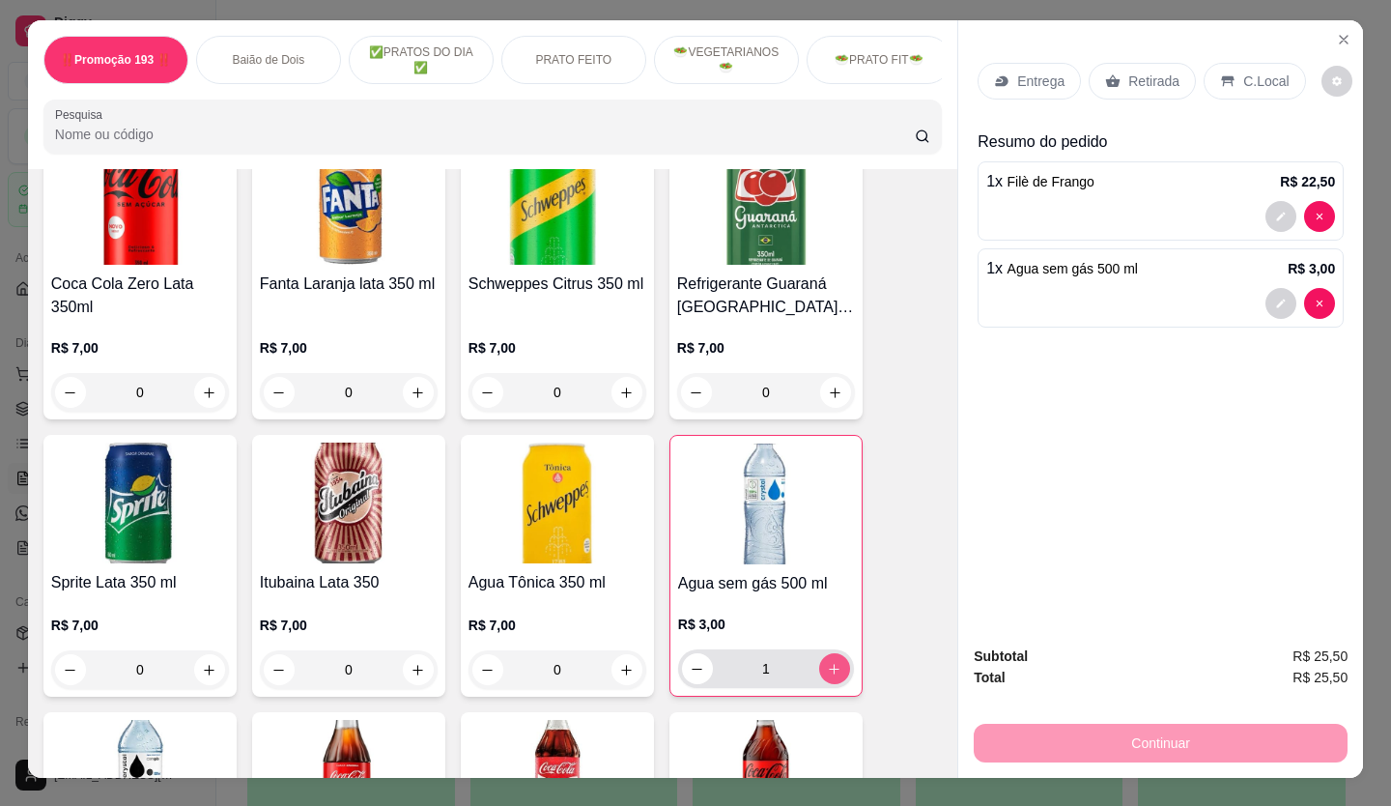
type input "1"
click at [1153, 54] on div "Entrega Retirada C.Local" at bounding box center [1161, 81] width 366 height 68
click at [1150, 71] on p "Retirada" at bounding box center [1153, 80] width 51 height 19
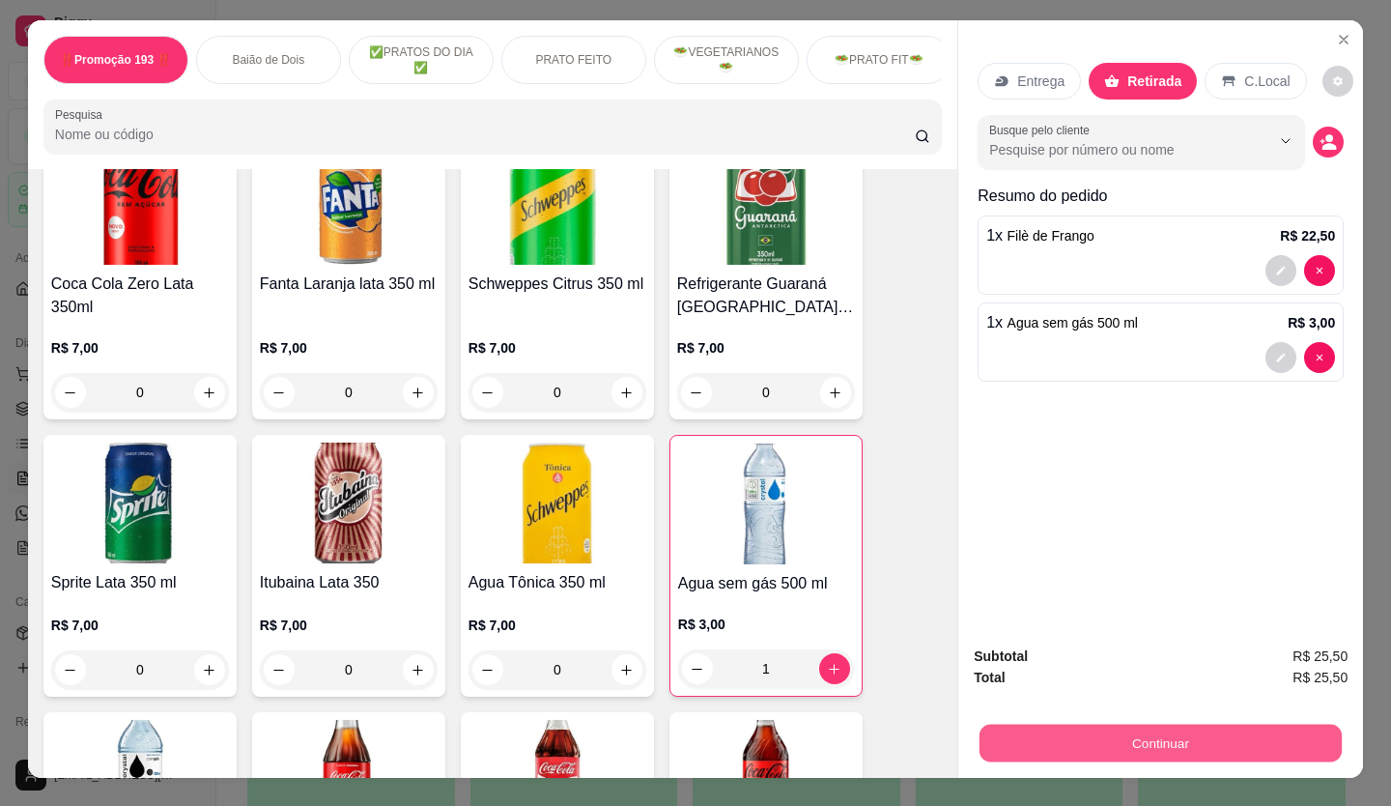
click at [1233, 730] on button "Continuar" at bounding box center [1161, 744] width 362 height 38
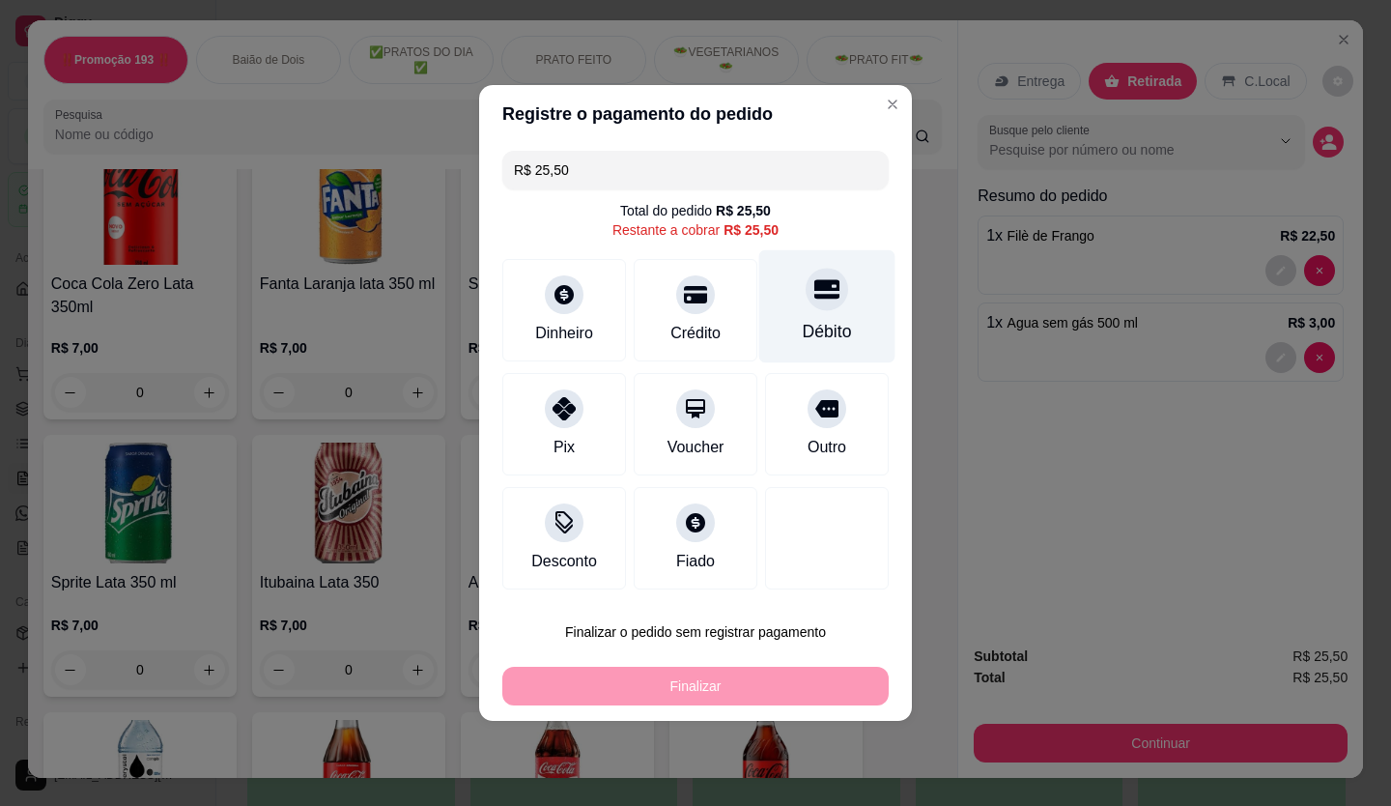
click at [803, 327] on div "Débito" at bounding box center [827, 331] width 49 height 25
type input "R$ 0,00"
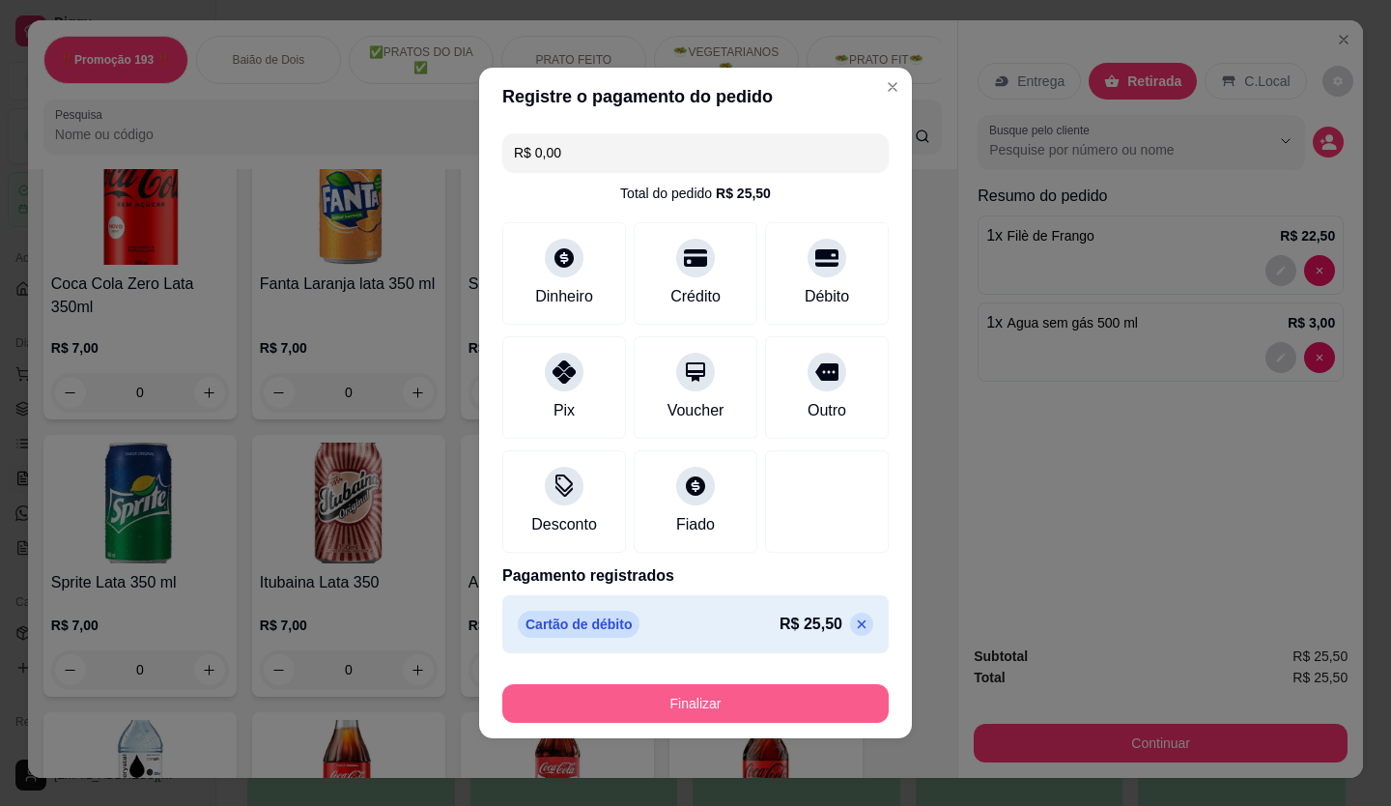
click at [726, 706] on button "Finalizar" at bounding box center [695, 703] width 386 height 39
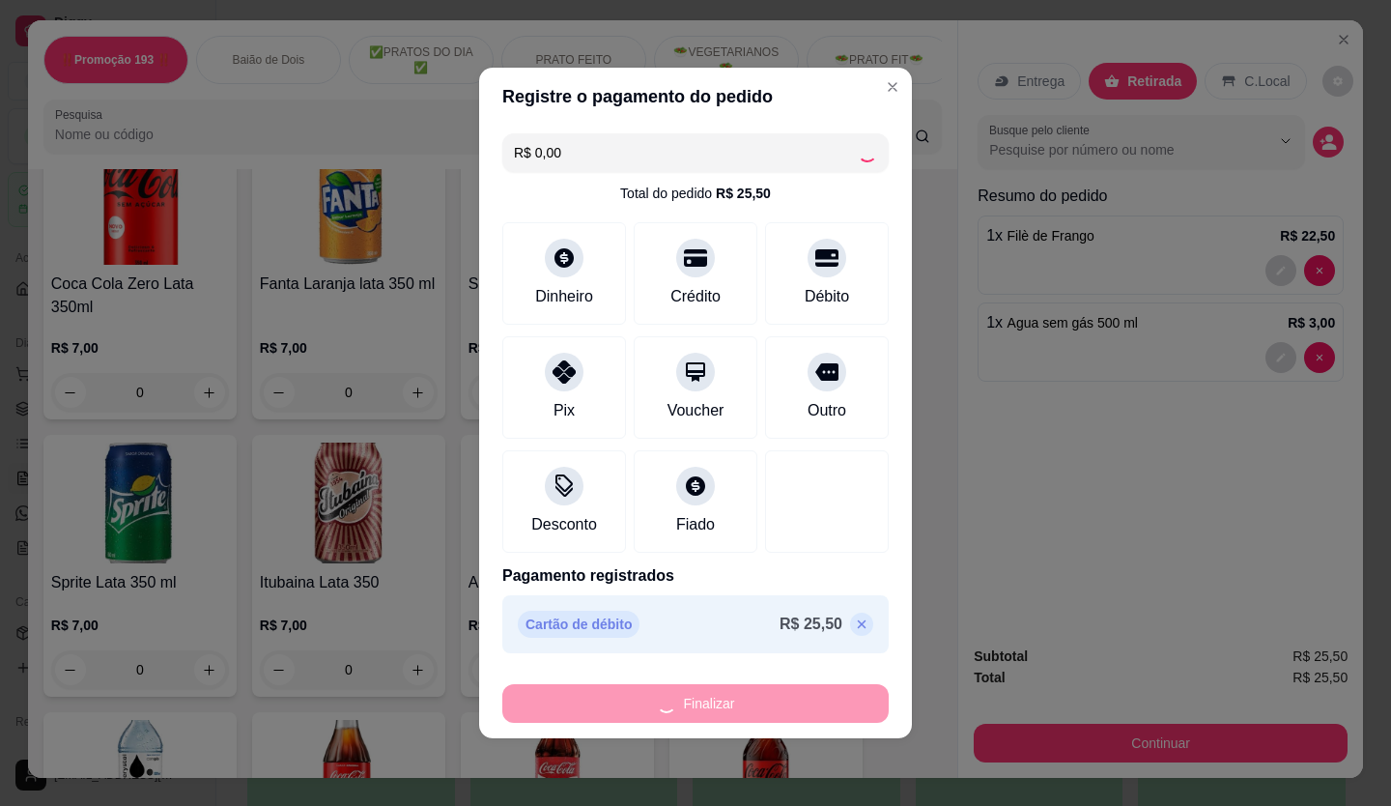
type input "0"
type input "-R$ 25,50"
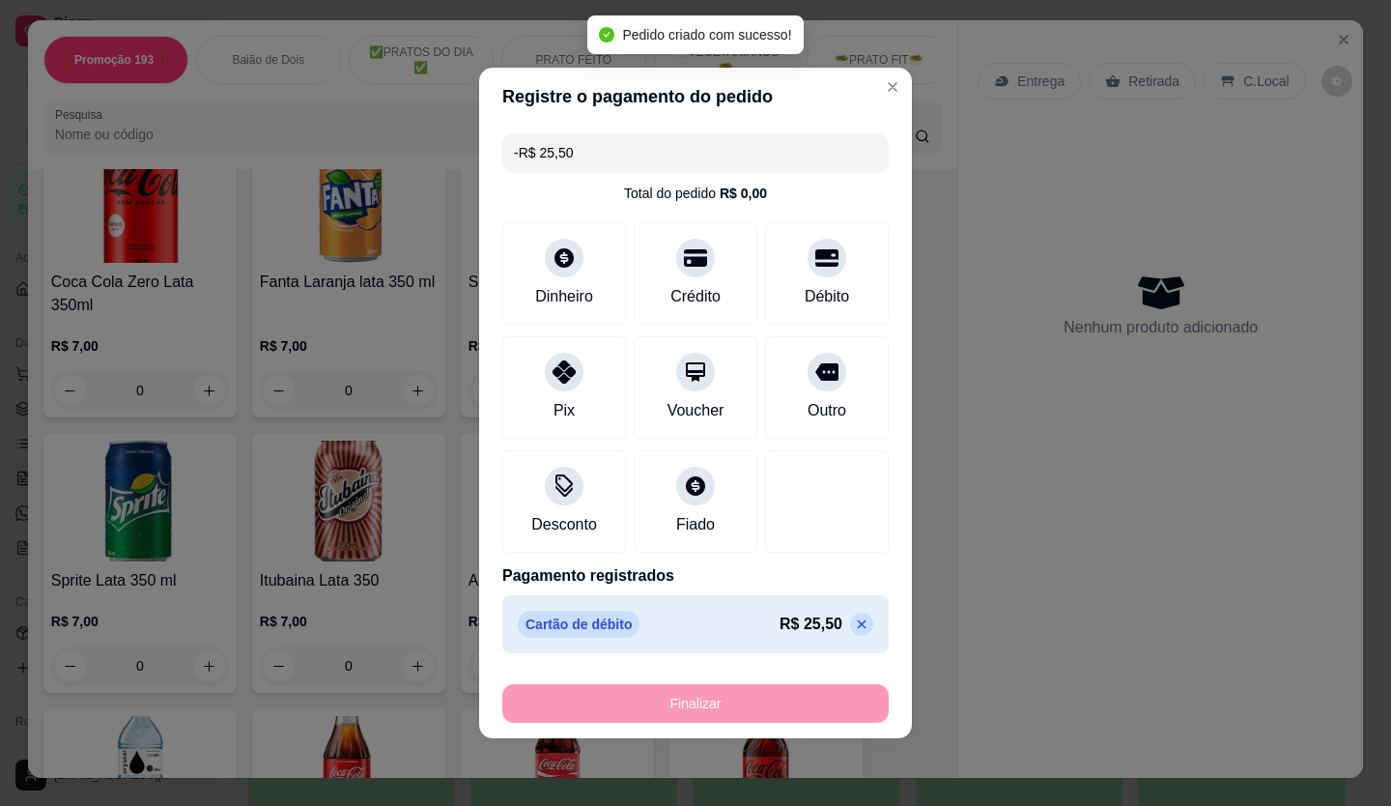
scroll to position [5794, 0]
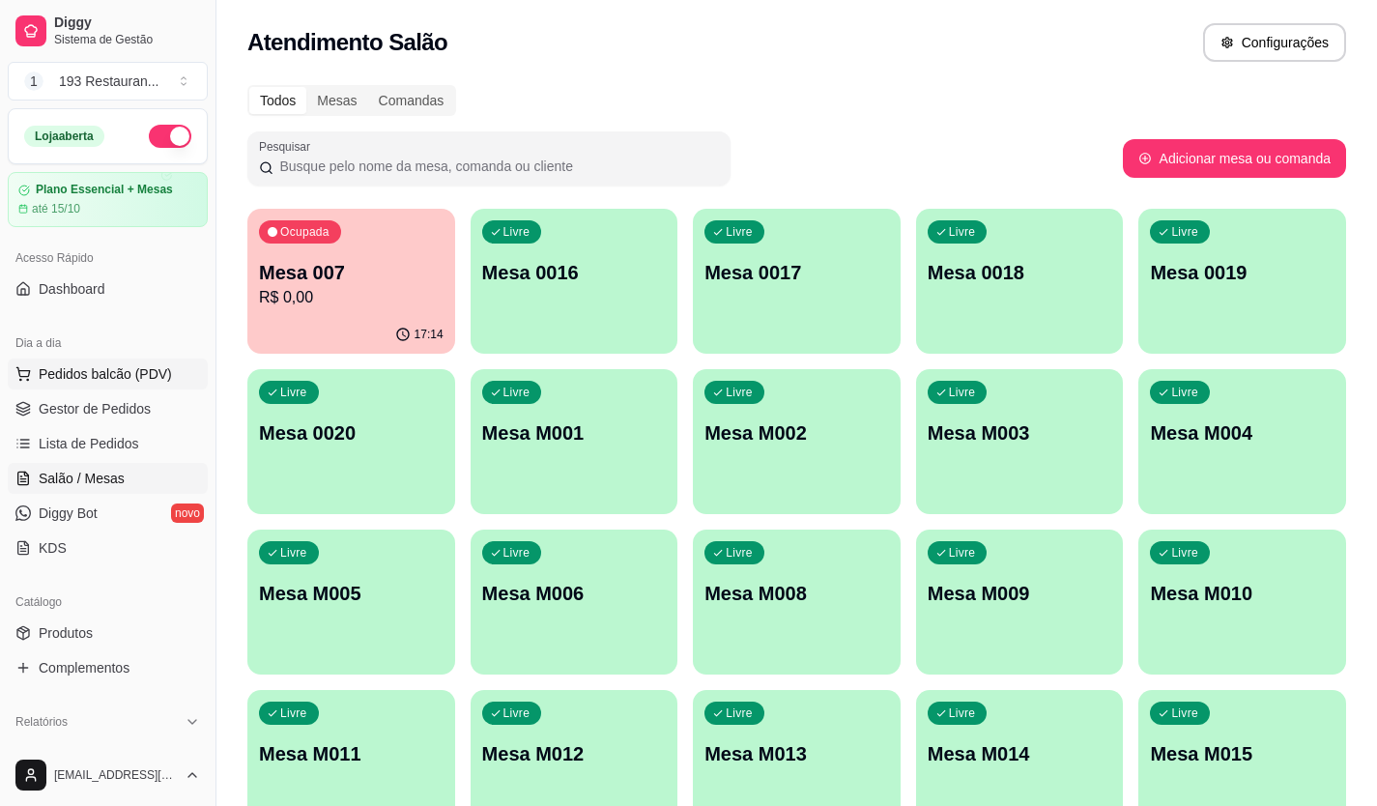
click at [117, 376] on span "Pedidos balcão (PDV)" at bounding box center [105, 373] width 133 height 19
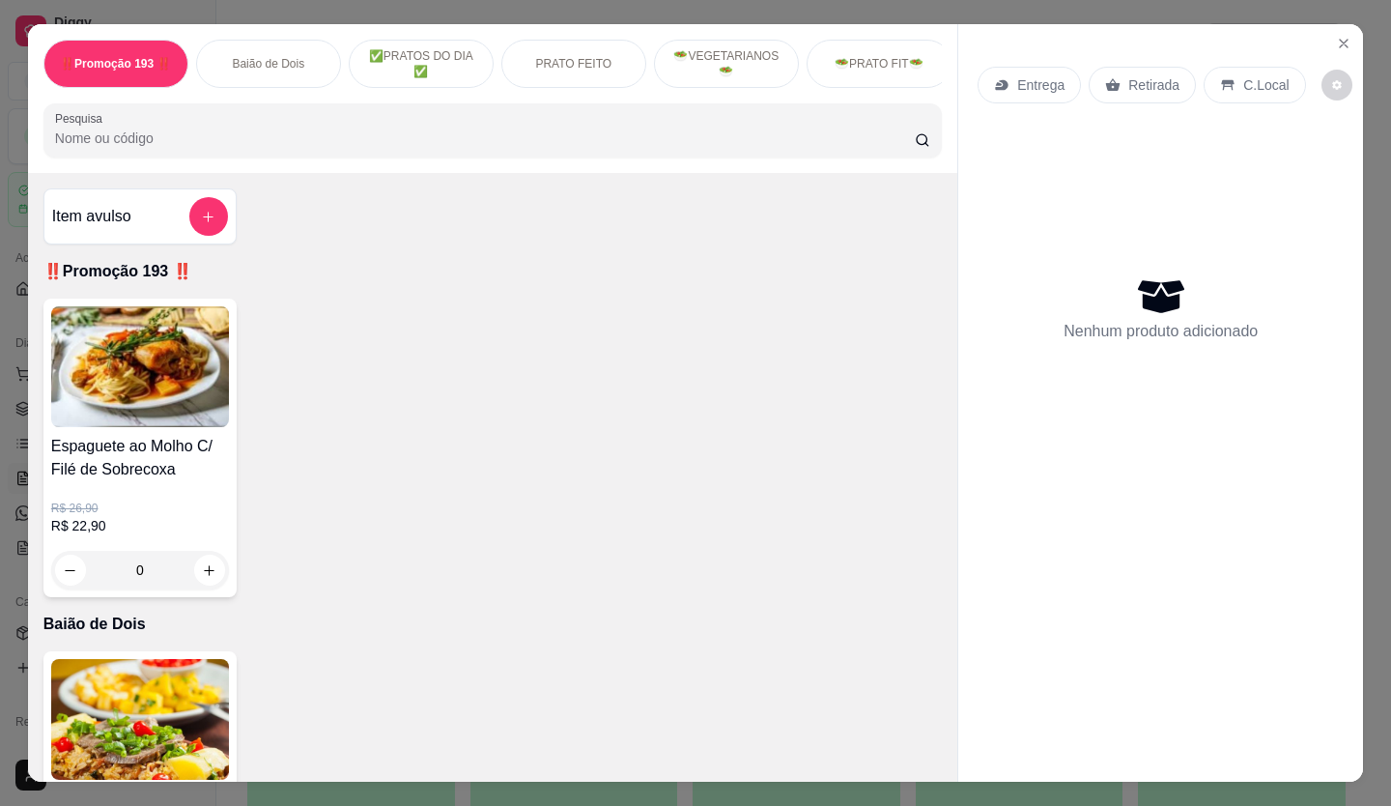
click at [426, 40] on div "✅PRATOS DO DIA ✅" at bounding box center [421, 64] width 145 height 48
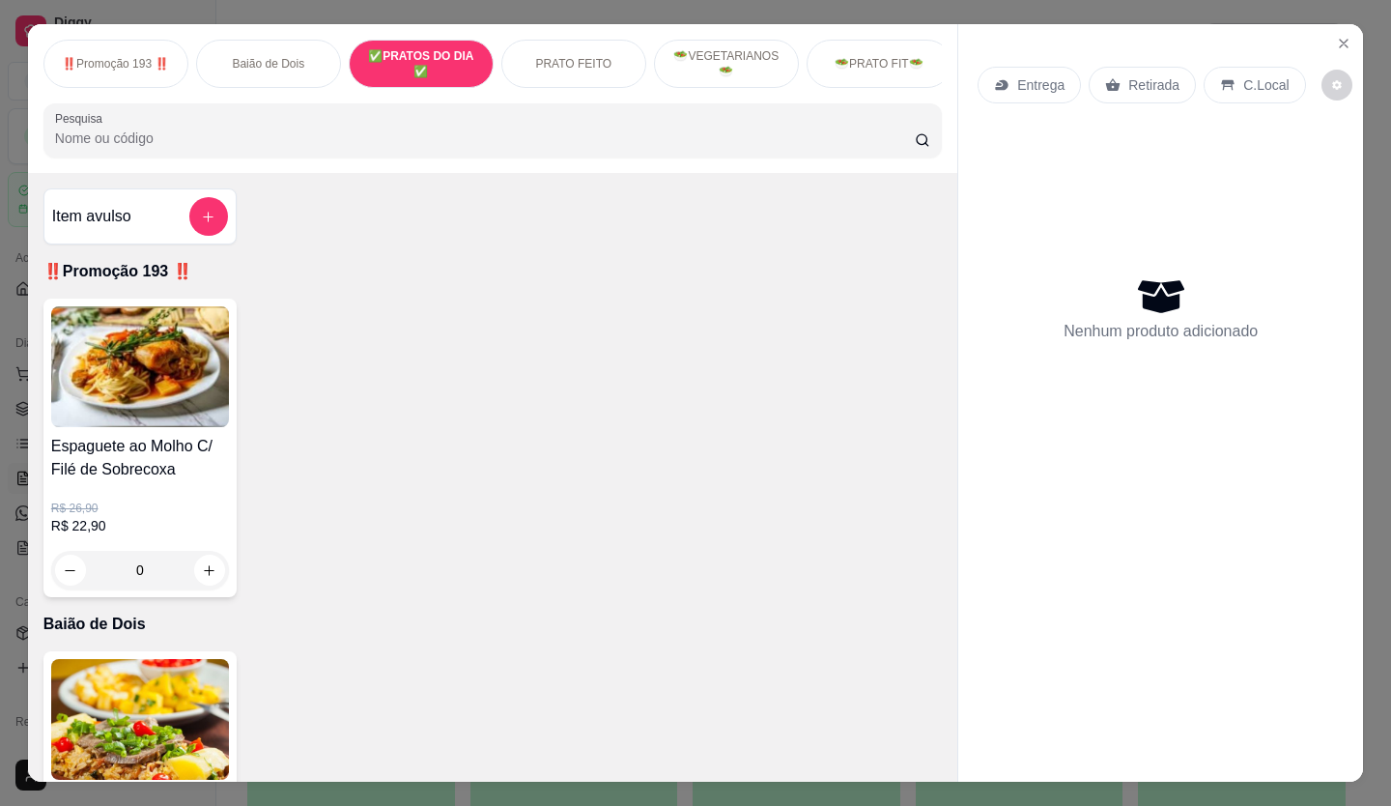
drag, startPoint x: 466, startPoint y: 299, endPoint x: 617, endPoint y: 426, distance: 197.5
click at [206, 425] on div "Espaguete ao Molho C/ Filé de Sobrecoxa R$ 26,90 R$ 22,90 0" at bounding box center [492, 448] width 898 height 299
click at [526, 383] on div "Espaguete ao Molho C/ Filé de Sobrecoxa R$ 26,90 R$ 22,90 0" at bounding box center [492, 448] width 898 height 299
